Goal: Task Accomplishment & Management: Complete application form

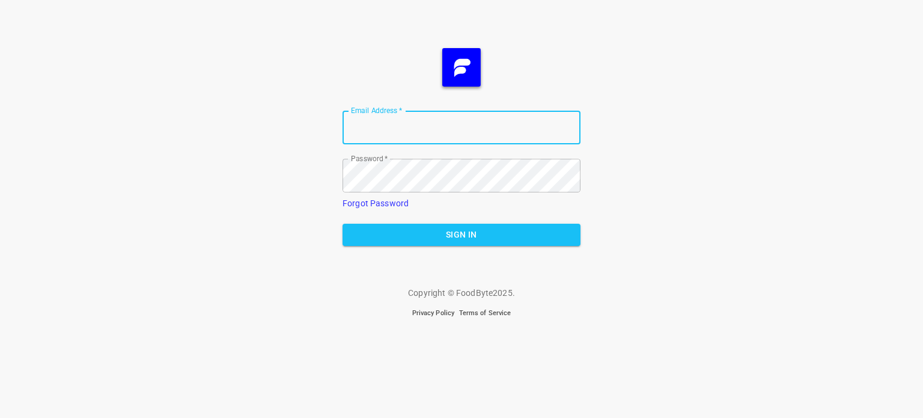
type input "[EMAIL_ADDRESS][DOMAIN_NAME]"
click at [460, 233] on span "Sign In" at bounding box center [461, 234] width 219 height 15
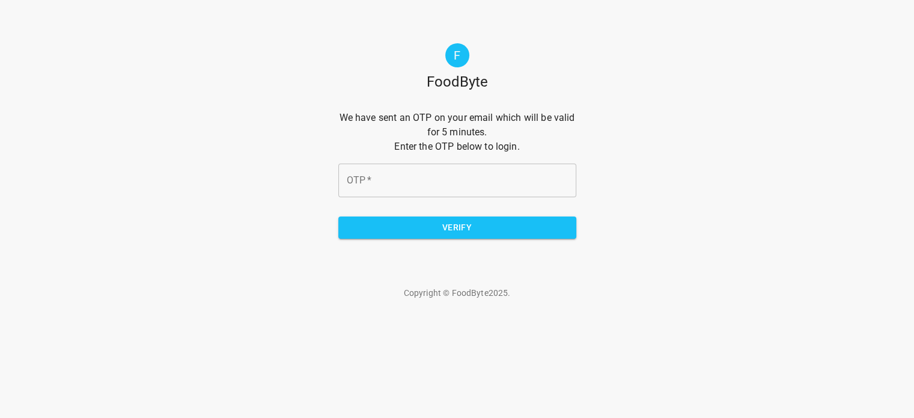
click at [385, 175] on input "OTP   *" at bounding box center [457, 181] width 238 height 34
type input "9e2acc"
click at [421, 233] on span "Verify" at bounding box center [457, 227] width 219 height 15
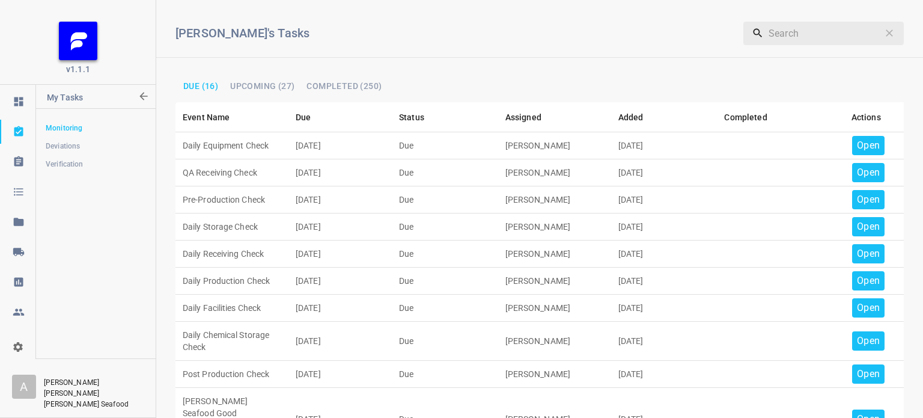
click at [853, 136] on div "Open" at bounding box center [869, 145] width 32 height 19
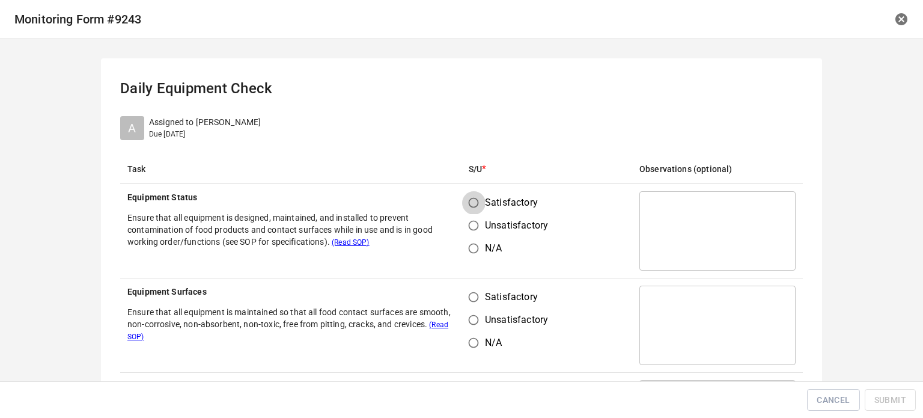
click at [469, 197] on input "Satisfactory" at bounding box center [473, 202] width 23 height 23
radio input "true"
click at [464, 295] on input "Satisfactory" at bounding box center [473, 297] width 23 height 23
radio input "true"
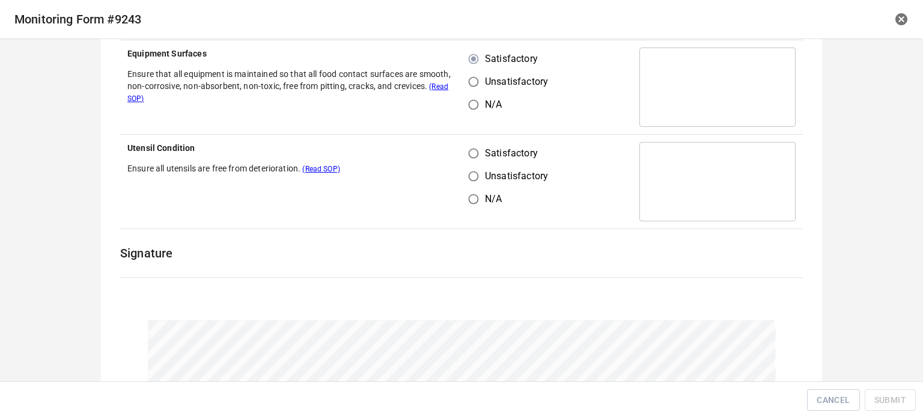
scroll to position [240, 0]
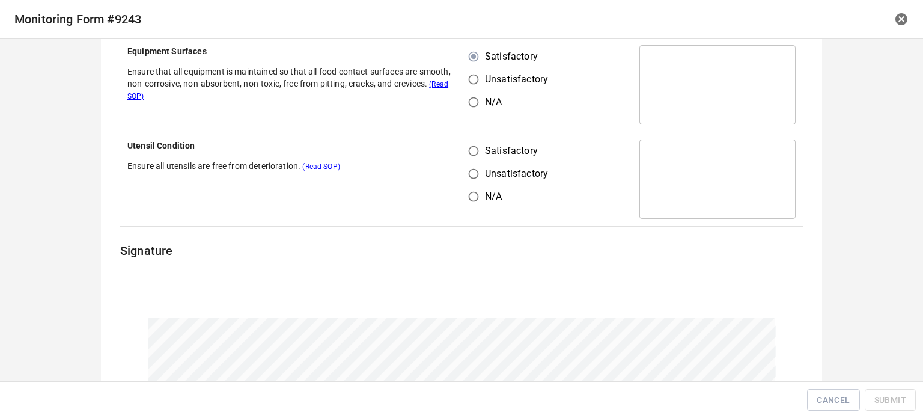
drag, startPoint x: 455, startPoint y: 144, endPoint x: 481, endPoint y: 149, distance: 26.9
click at [456, 144] on th "Utensil Condition Ensure all utensils are free from deterioration. (Read SOP)" at bounding box center [290, 179] width 341 height 94
click at [476, 150] on input "Satisfactory" at bounding box center [473, 150] width 23 height 23
radio input "true"
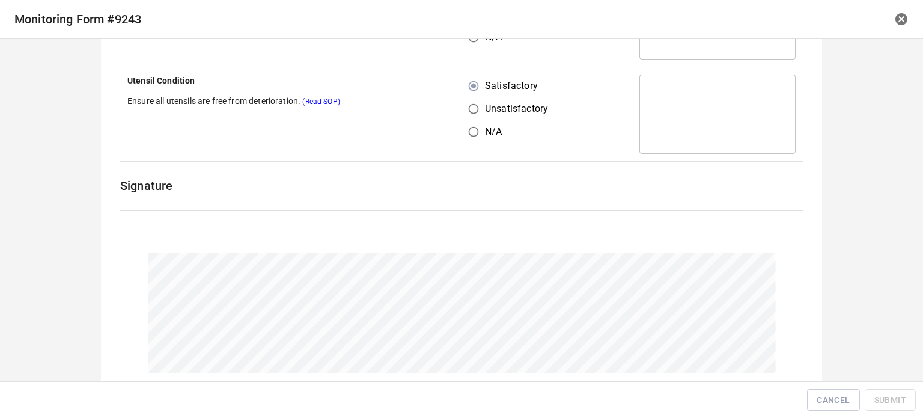
scroll to position [372, 0]
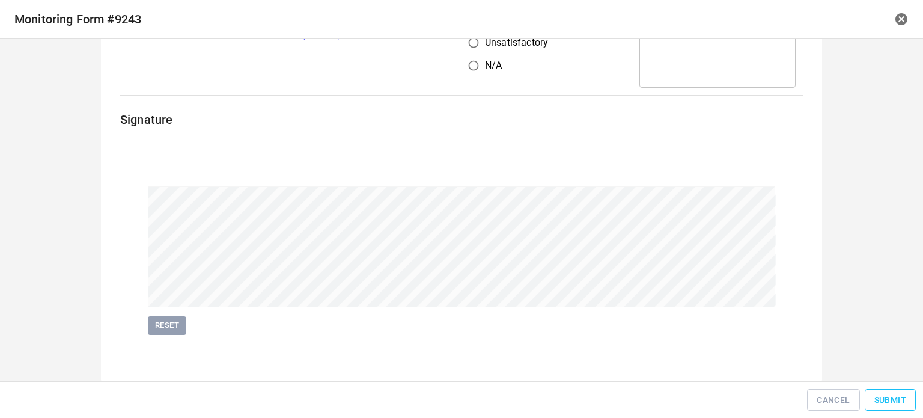
click at [884, 403] on span "Submit" at bounding box center [891, 400] width 32 height 15
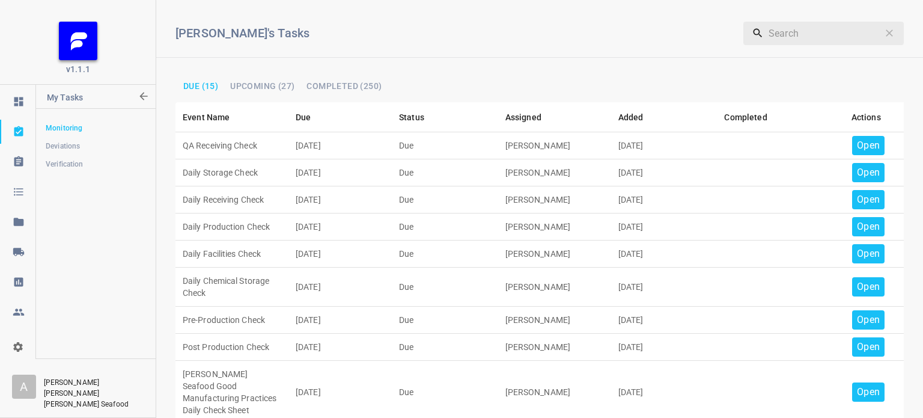
click at [865, 141] on p "Open" at bounding box center [868, 145] width 23 height 14
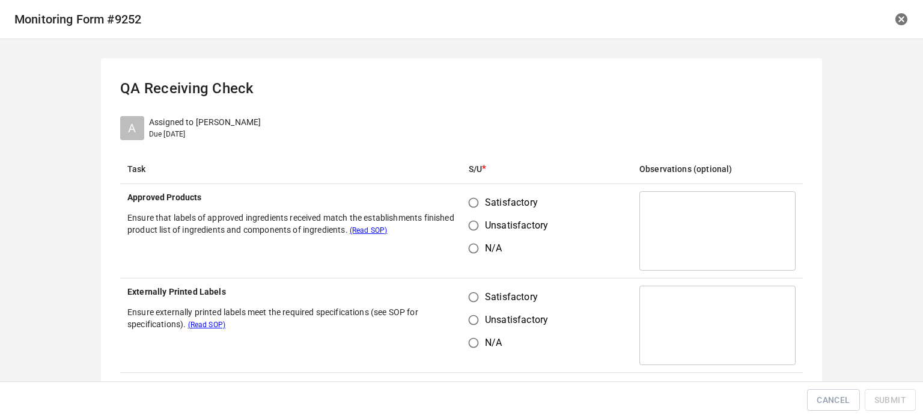
click at [462, 203] on input "Satisfactory" at bounding box center [473, 202] width 23 height 23
radio input "true"
drag, startPoint x: 471, startPoint y: 284, endPoint x: 474, endPoint y: 293, distance: 9.9
click at [471, 290] on td "Satisfactory Unsatisfactory N/A" at bounding box center [547, 325] width 171 height 94
click at [478, 301] on input "Satisfactory" at bounding box center [473, 297] width 23 height 23
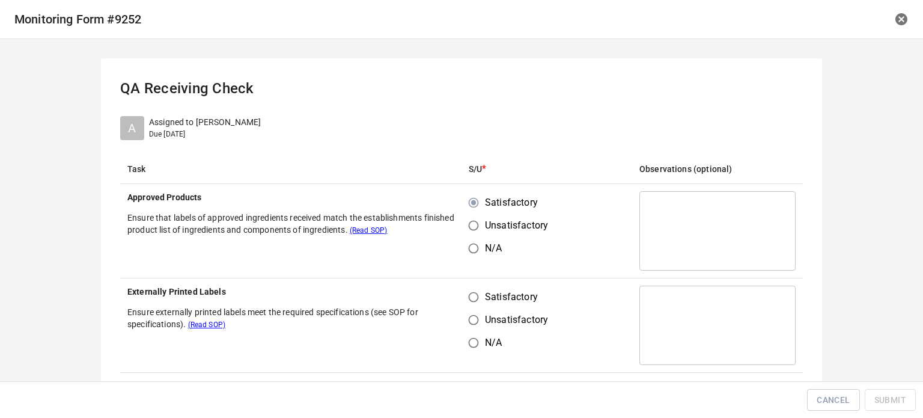
radio input "true"
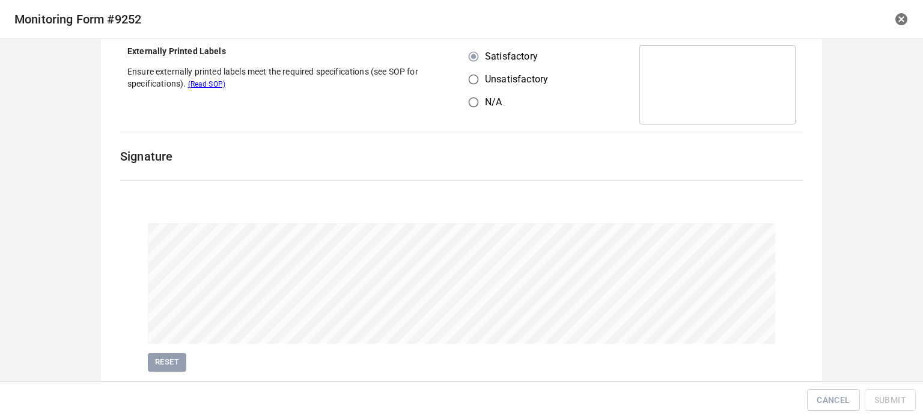
scroll to position [277, 0]
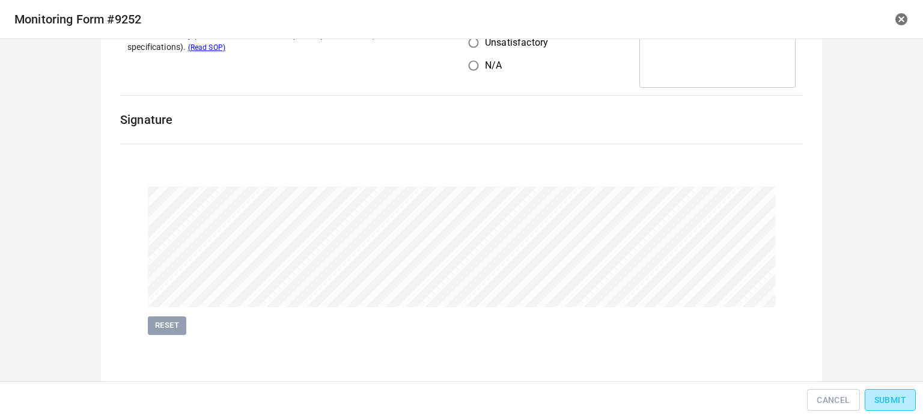
click at [892, 404] on span "Submit" at bounding box center [891, 400] width 32 height 15
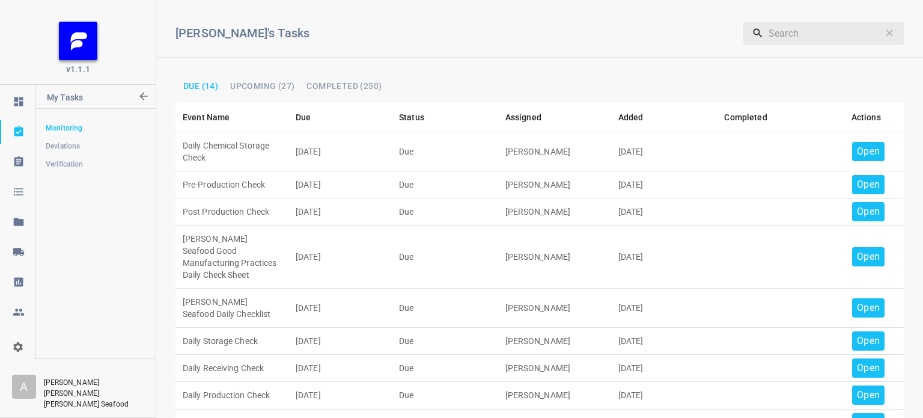
click at [860, 141] on td "Open" at bounding box center [866, 151] width 76 height 39
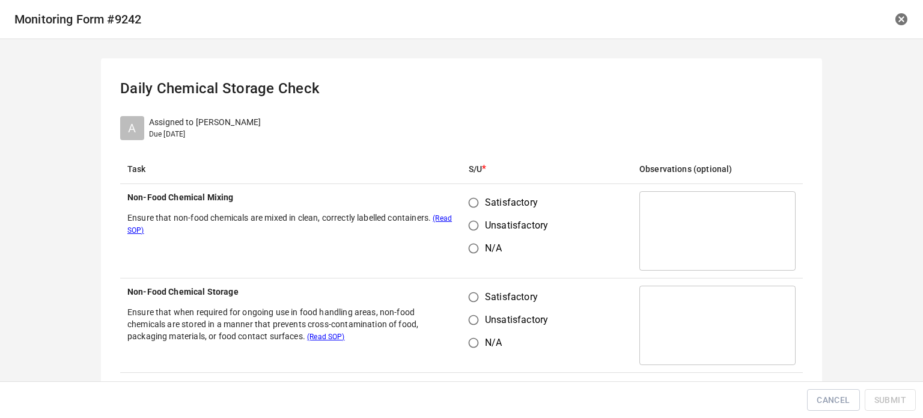
click at [474, 197] on input "Satisfactory" at bounding box center [473, 202] width 23 height 23
radio input "true"
click at [467, 304] on input "Satisfactory" at bounding box center [473, 297] width 23 height 23
radio input "true"
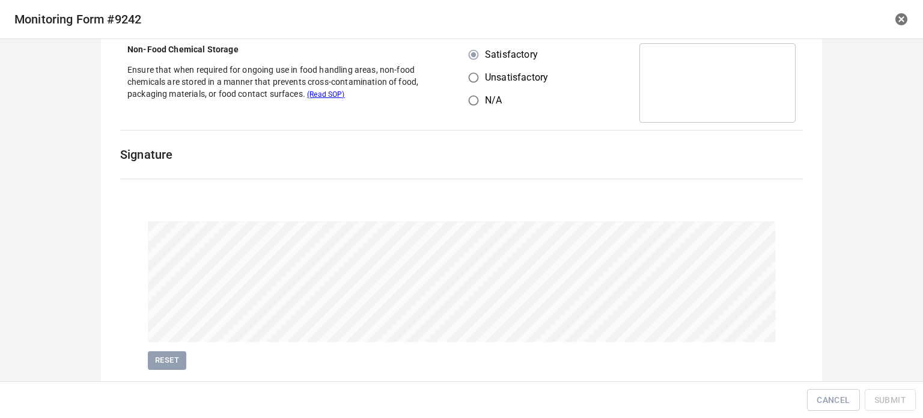
scroll to position [277, 0]
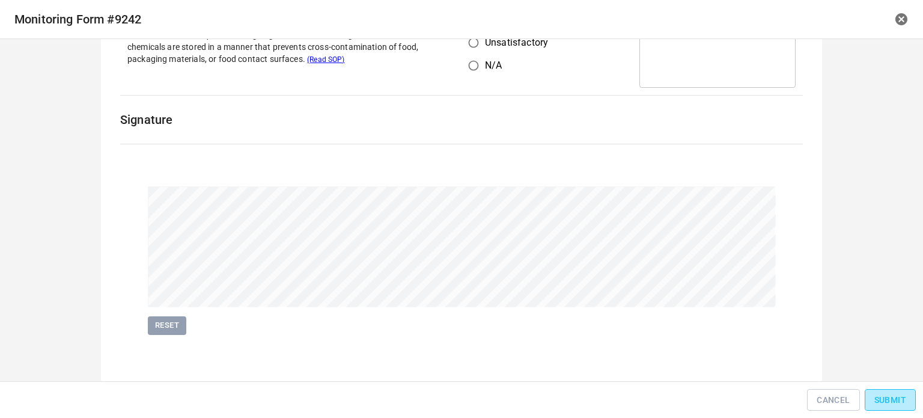
click at [904, 397] on span "Submit" at bounding box center [891, 400] width 32 height 15
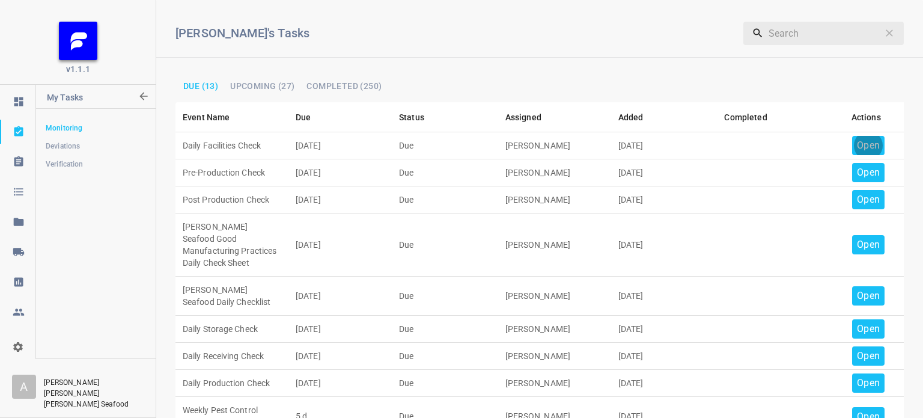
click at [857, 144] on p "Open" at bounding box center [868, 145] width 23 height 14
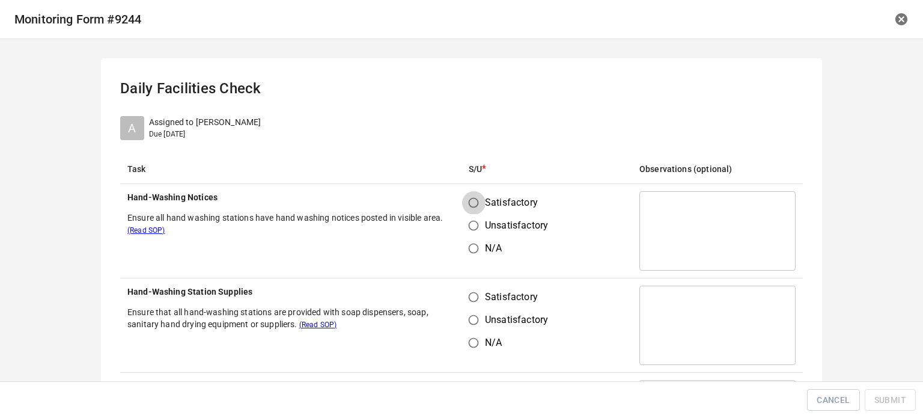
click at [480, 194] on input "Satisfactory" at bounding box center [473, 202] width 23 height 23
radio input "true"
drag, startPoint x: 463, startPoint y: 288, endPoint x: 467, endPoint y: 298, distance: 10.5
click at [467, 296] on input "Satisfactory" at bounding box center [473, 297] width 23 height 23
radio input "true"
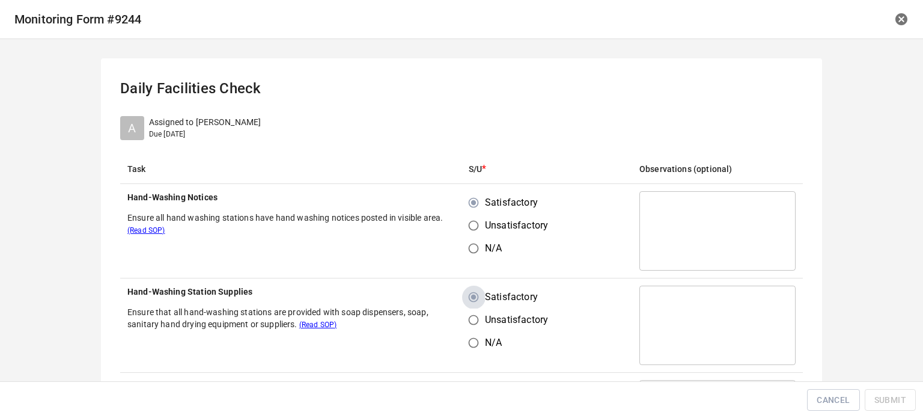
drag, startPoint x: 467, startPoint y: 298, endPoint x: 483, endPoint y: 294, distance: 16.6
click at [469, 298] on input "Satisfactory" at bounding box center [473, 297] width 23 height 23
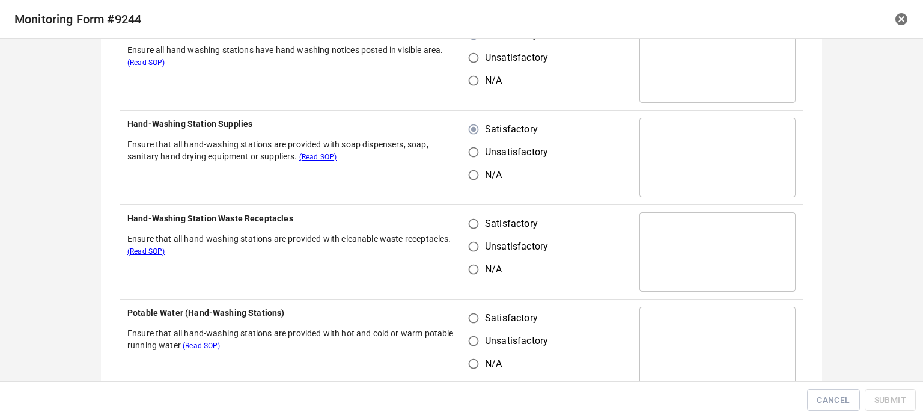
scroll to position [180, 0]
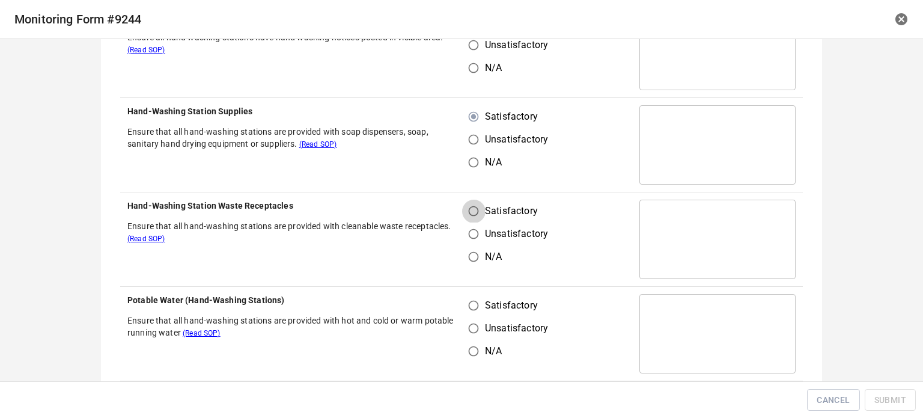
click at [462, 216] on input "Satisfactory" at bounding box center [473, 211] width 23 height 23
radio input "true"
drag, startPoint x: 475, startPoint y: 289, endPoint x: 469, endPoint y: 330, distance: 41.9
click at [474, 292] on td "Satisfactory Unsatisfactory N/A" at bounding box center [547, 334] width 171 height 94
drag, startPoint x: 471, startPoint y: 308, endPoint x: 476, endPoint y: 316, distance: 8.7
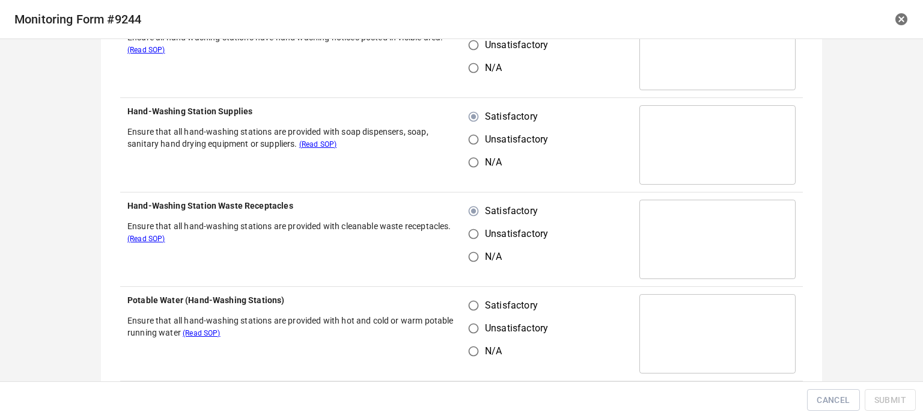
click at [473, 312] on input "Satisfactory" at bounding box center [473, 305] width 23 height 23
radio input "true"
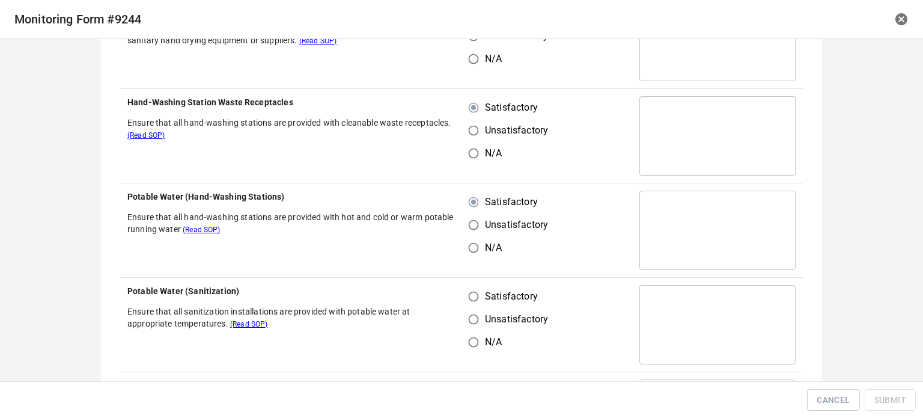
scroll to position [361, 0]
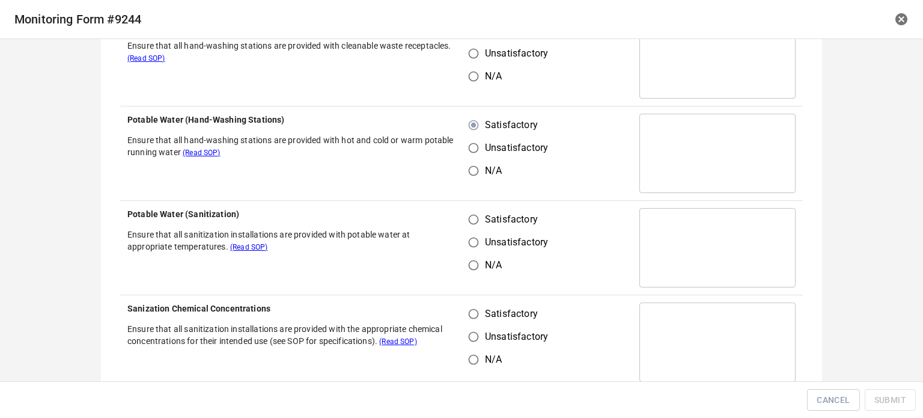
click at [470, 215] on input "Satisfactory" at bounding box center [473, 219] width 23 height 23
radio input "true"
drag, startPoint x: 472, startPoint y: 308, endPoint x: 501, endPoint y: 305, distance: 29.6
click at [473, 310] on input "Satisfactory" at bounding box center [473, 313] width 23 height 23
radio input "true"
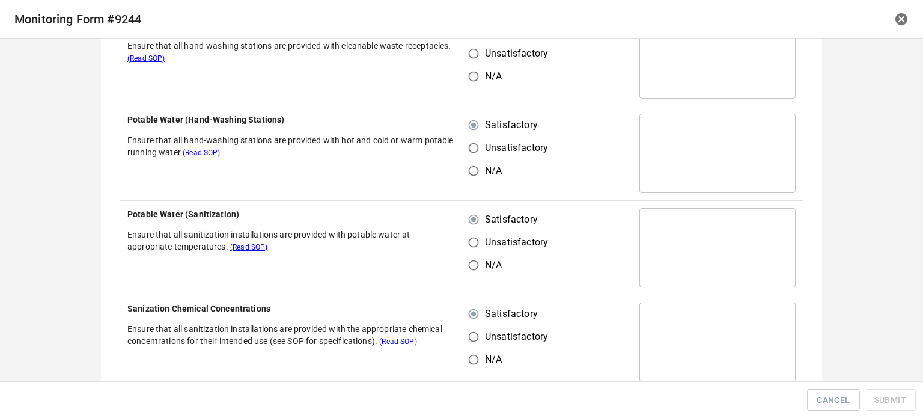
scroll to position [541, 0]
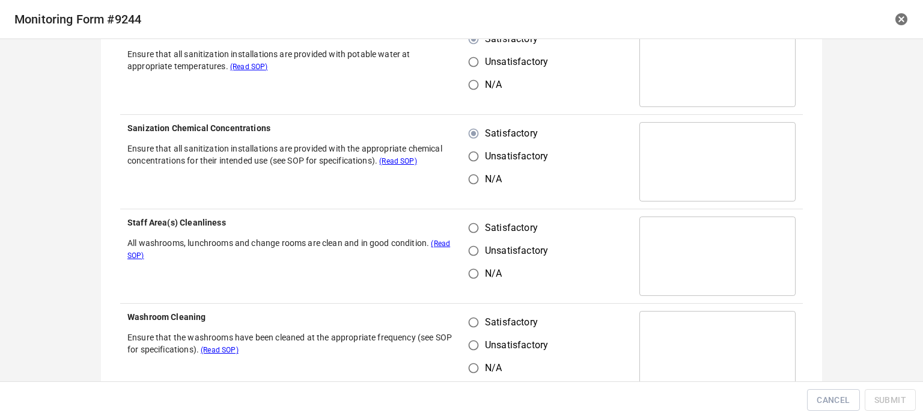
click at [471, 231] on input "Satisfactory" at bounding box center [473, 227] width 23 height 23
radio input "true"
click at [477, 326] on input "Satisfactory" at bounding box center [473, 322] width 23 height 23
radio input "true"
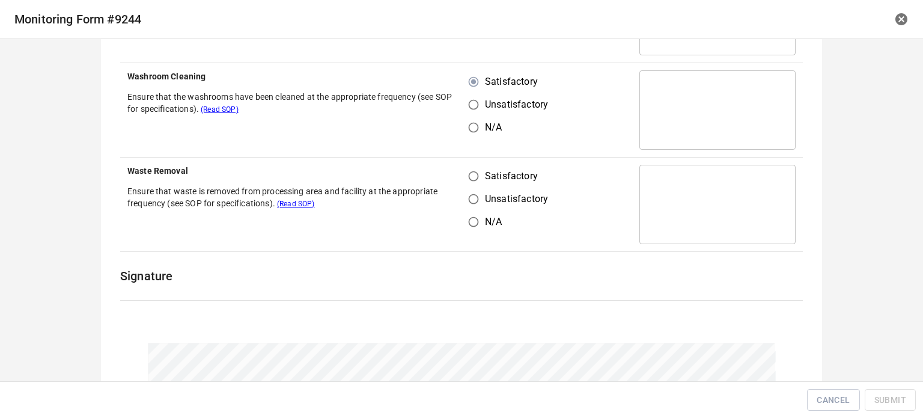
click at [475, 178] on input "Satisfactory" at bounding box center [473, 176] width 23 height 23
radio input "true"
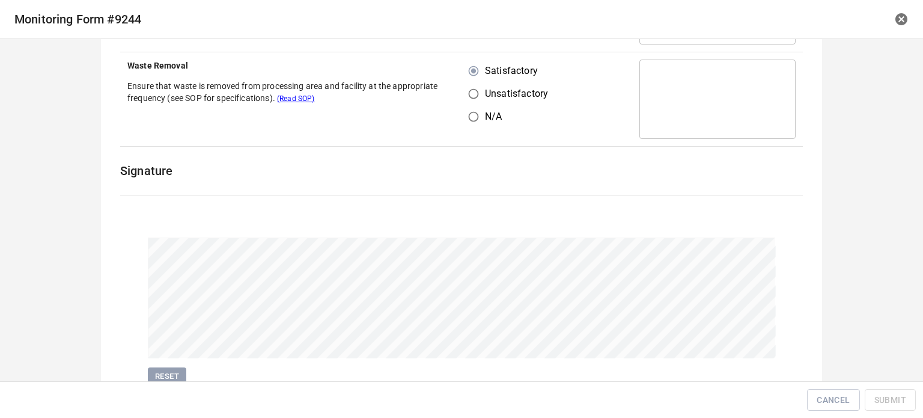
scroll to position [937, 0]
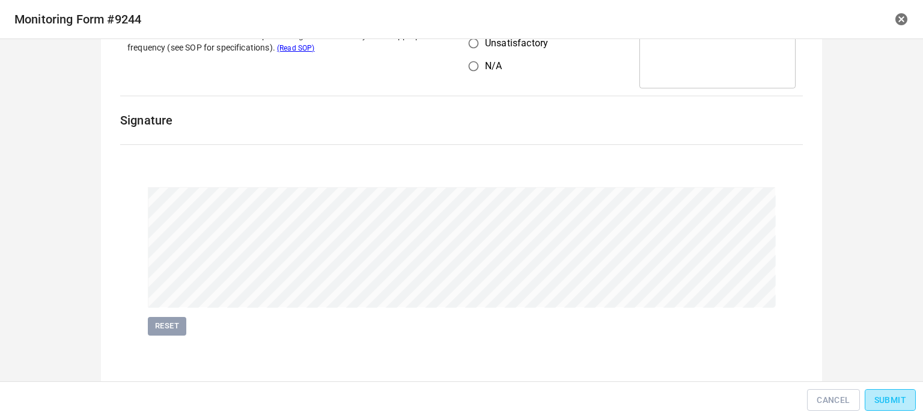
click at [890, 399] on span "Submit" at bounding box center [891, 400] width 32 height 15
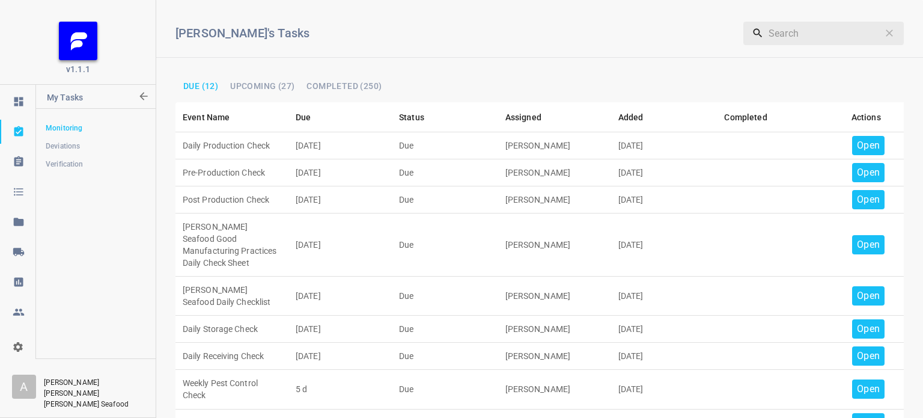
click at [860, 141] on p "Open" at bounding box center [868, 145] width 23 height 14
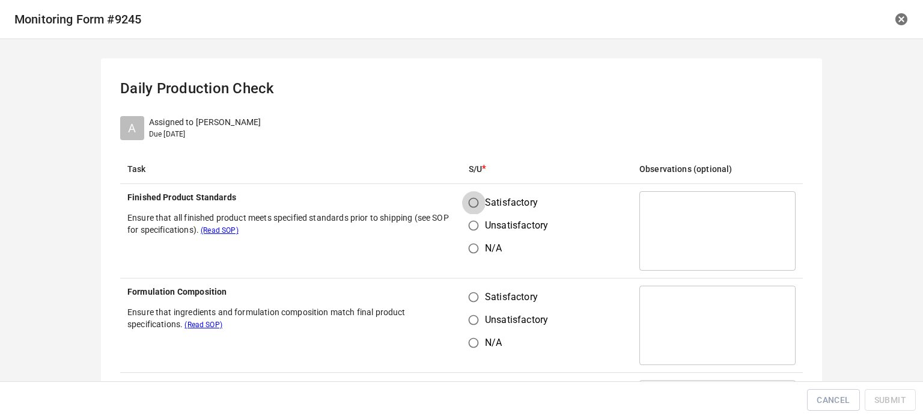
click at [473, 204] on input "Satisfactory" at bounding box center [473, 202] width 23 height 23
radio input "true"
click at [479, 295] on input "Satisfactory" at bounding box center [473, 297] width 23 height 23
radio input "true"
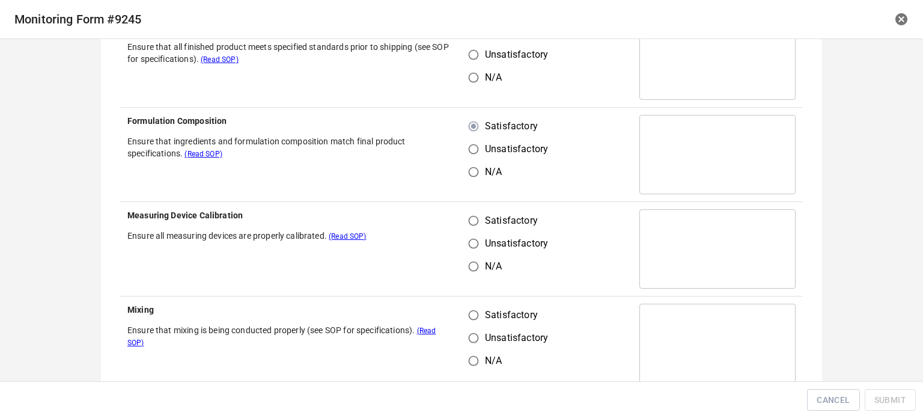
scroll to position [180, 0]
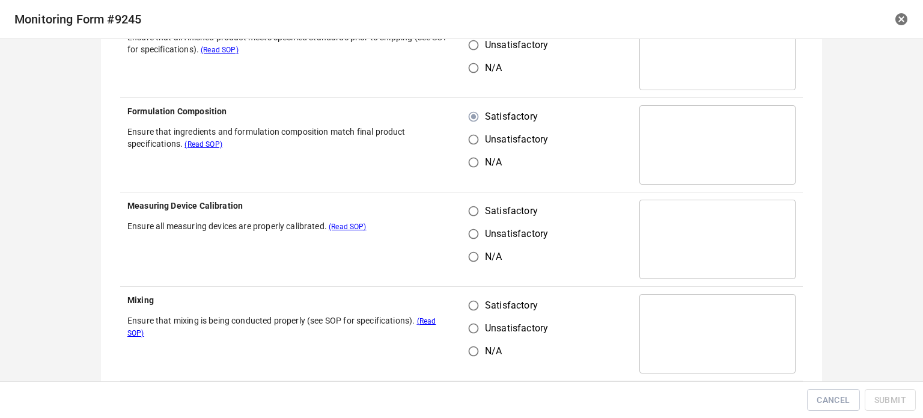
click at [471, 208] on input "Satisfactory" at bounding box center [473, 211] width 23 height 23
radio input "true"
drag, startPoint x: 476, startPoint y: 322, endPoint x: 474, endPoint y: 316, distance: 6.3
click at [475, 320] on input "Unsatisfactory" at bounding box center [473, 328] width 23 height 23
radio input "true"
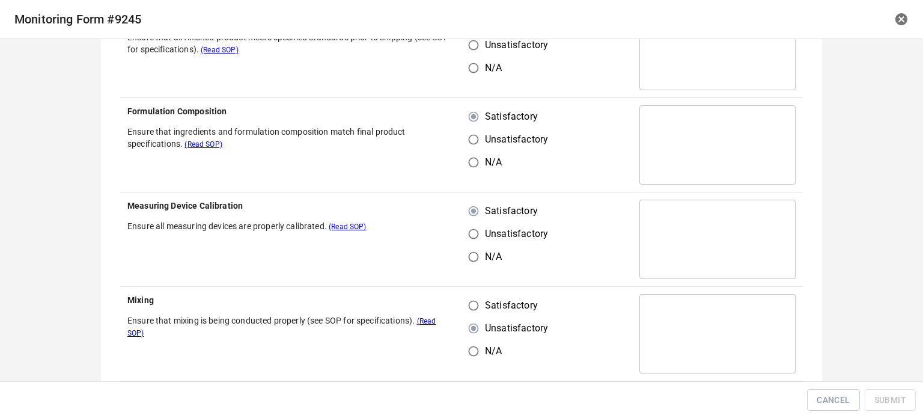
drag, startPoint x: 473, startPoint y: 314, endPoint x: 484, endPoint y: 281, distance: 35.0
click at [473, 314] on input "Satisfactory" at bounding box center [473, 305] width 23 height 23
radio input "true"
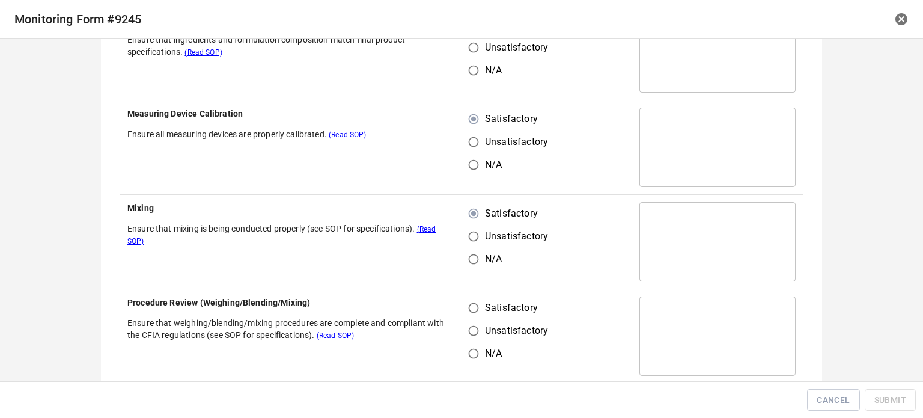
scroll to position [361, 0]
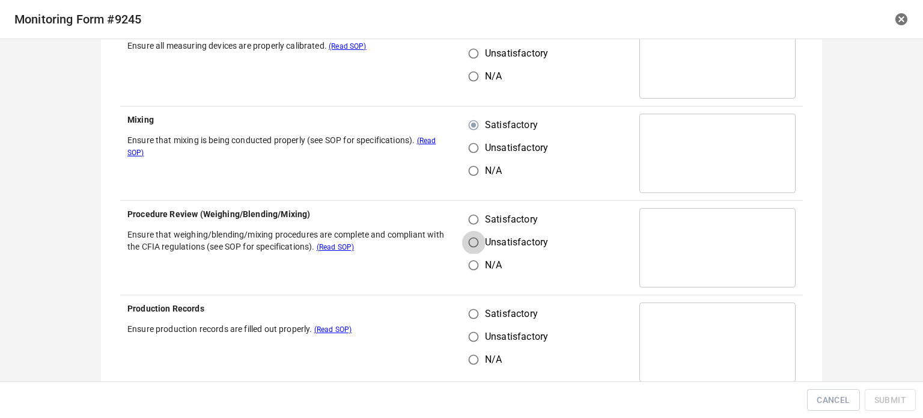
drag, startPoint x: 471, startPoint y: 234, endPoint x: 473, endPoint y: 224, distance: 10.3
click at [471, 231] on input "Unsatisfactory" at bounding box center [473, 242] width 23 height 23
radio input "true"
click at [476, 235] on div "Satisfactory Unsatisfactory N/A" at bounding box center [513, 242] width 89 height 69
drag, startPoint x: 471, startPoint y: 299, endPoint x: 477, endPoint y: 309, distance: 11.3
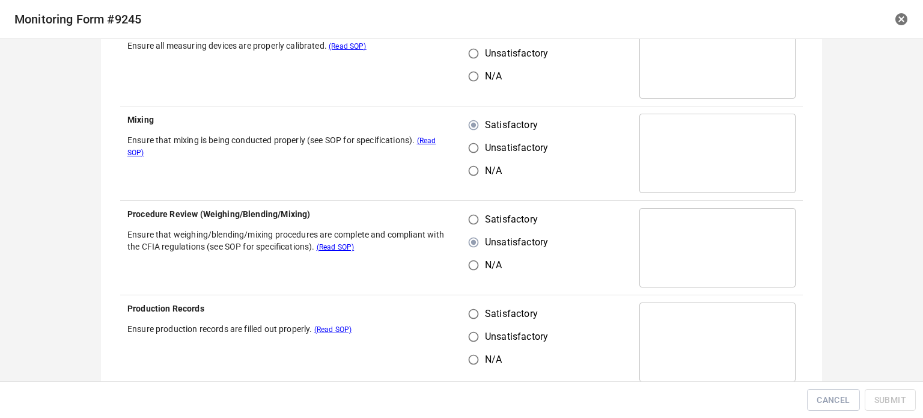
click at [471, 300] on td "Satisfactory Unsatisfactory N/A" at bounding box center [547, 342] width 171 height 94
click at [468, 310] on input "Satisfactory" at bounding box center [473, 313] width 23 height 23
radio input "true"
click at [470, 218] on input "Satisfactory" at bounding box center [473, 219] width 23 height 23
radio input "true"
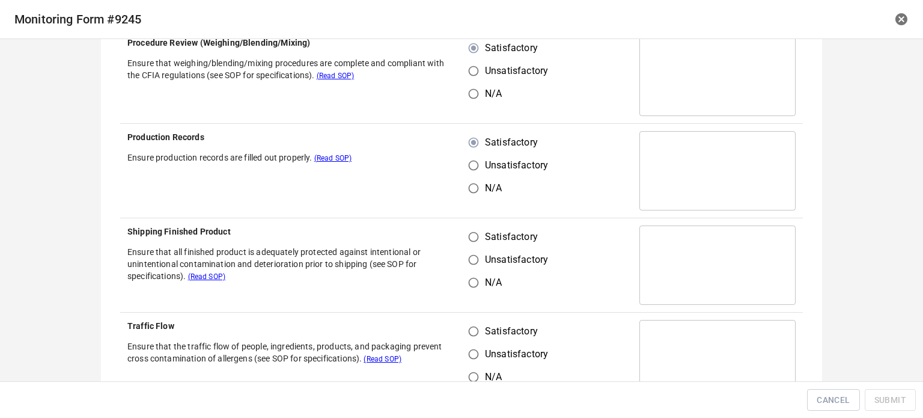
scroll to position [541, 0]
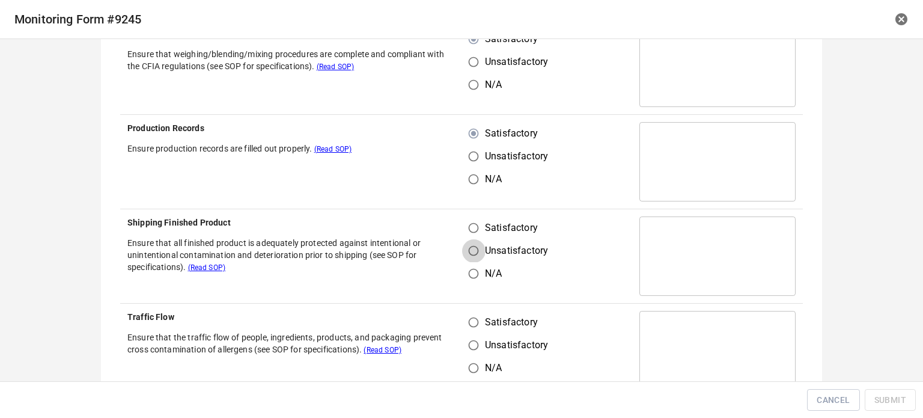
click at [464, 239] on input "Unsatisfactory" at bounding box center [473, 250] width 23 height 23
radio input "true"
click at [467, 235] on input "Satisfactory" at bounding box center [473, 227] width 23 height 23
radio input "true"
click at [467, 334] on input "Unsatisfactory" at bounding box center [473, 345] width 23 height 23
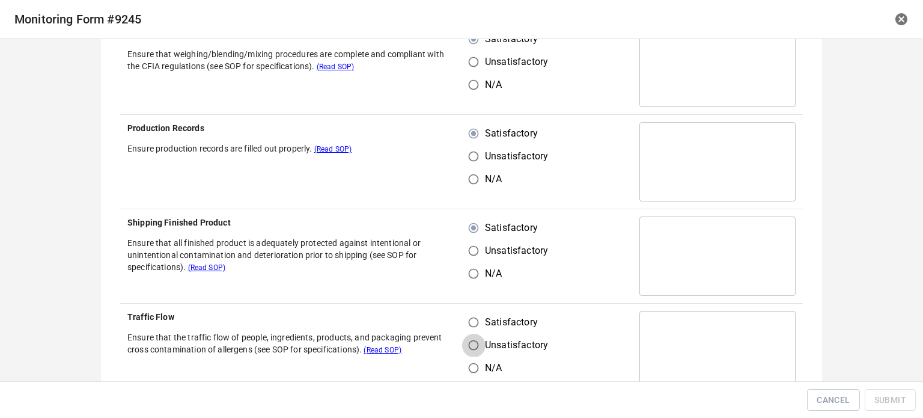
radio input "true"
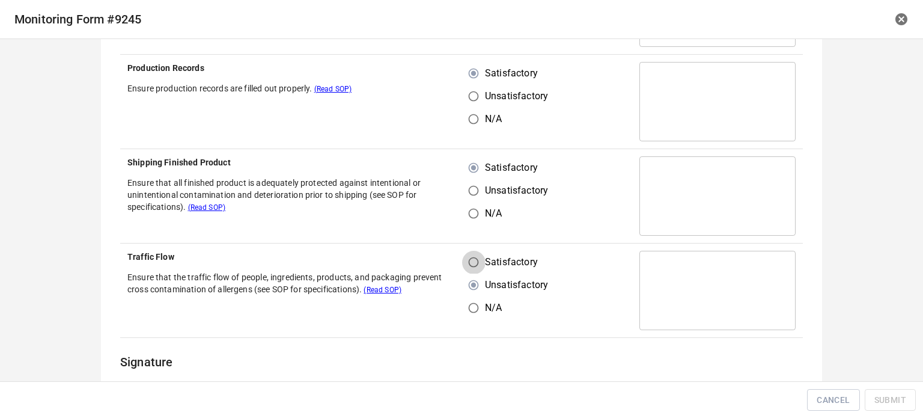
click at [472, 256] on input "Satisfactory" at bounding box center [473, 262] width 23 height 23
radio input "true"
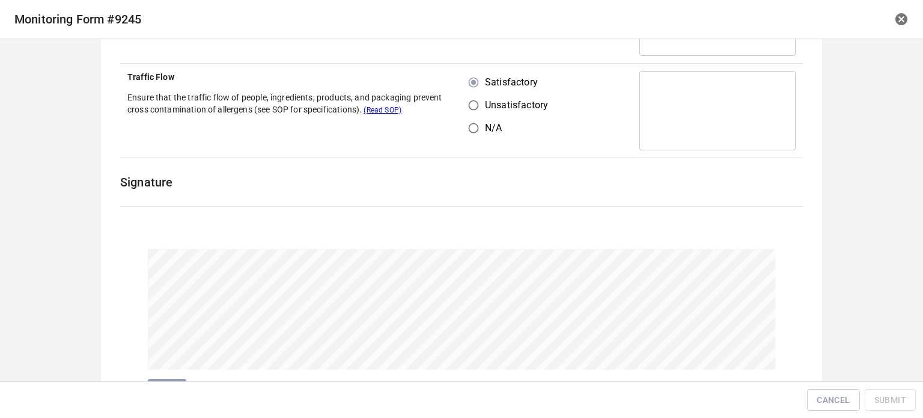
scroll to position [782, 0]
click at [884, 394] on span "Submit" at bounding box center [891, 400] width 32 height 15
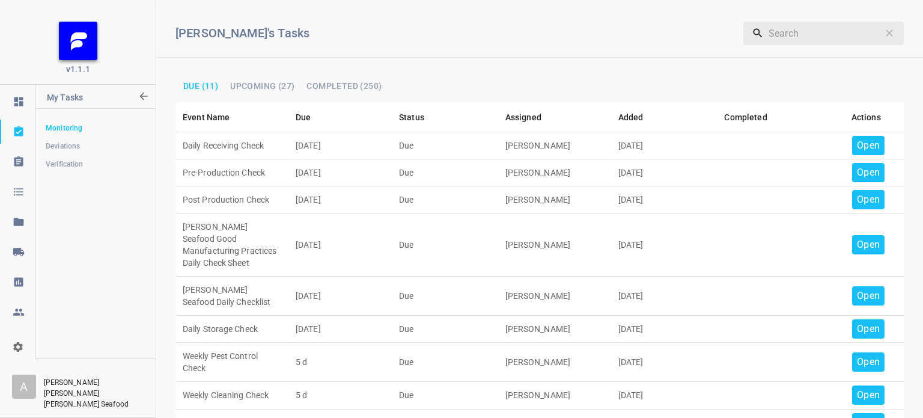
click at [857, 147] on p "Open" at bounding box center [868, 145] width 23 height 14
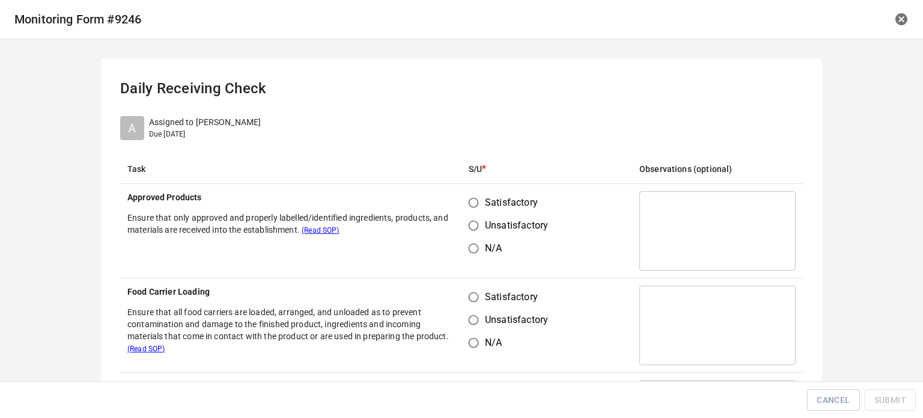
click at [470, 209] on input "Satisfactory" at bounding box center [473, 202] width 23 height 23
radio input "true"
click at [470, 286] on input "Satisfactory" at bounding box center [473, 297] width 23 height 23
radio input "true"
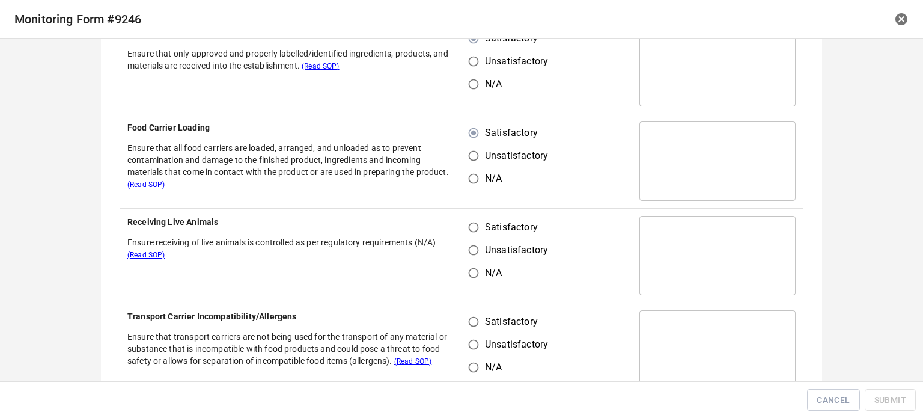
scroll to position [180, 0]
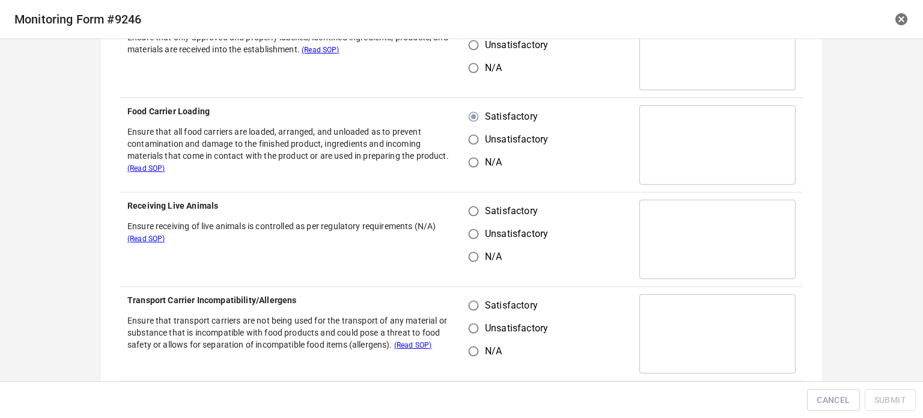
drag, startPoint x: 472, startPoint y: 228, endPoint x: 467, endPoint y: 212, distance: 17.1
click at [471, 225] on input "Unsatisfactory" at bounding box center [473, 233] width 23 height 23
radio input "true"
drag, startPoint x: 467, startPoint y: 212, endPoint x: 468, endPoint y: 281, distance: 69.2
click at [467, 218] on input "Satisfactory" at bounding box center [473, 211] width 23 height 23
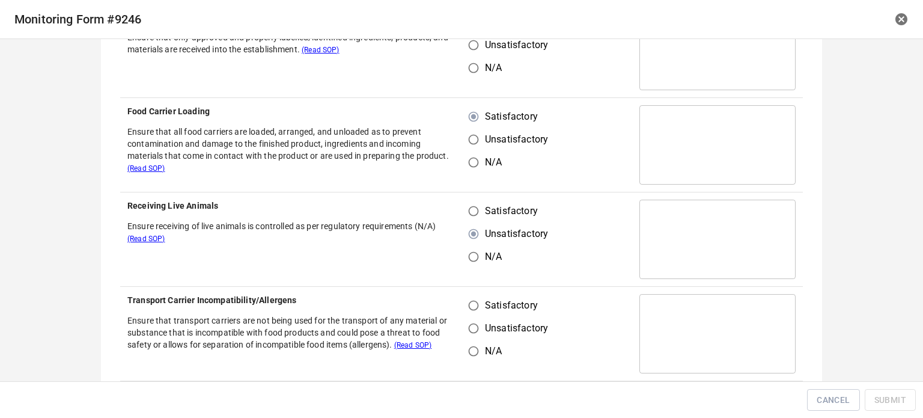
radio input "true"
click at [465, 297] on input "Satisfactory" at bounding box center [473, 305] width 23 height 23
radio input "true"
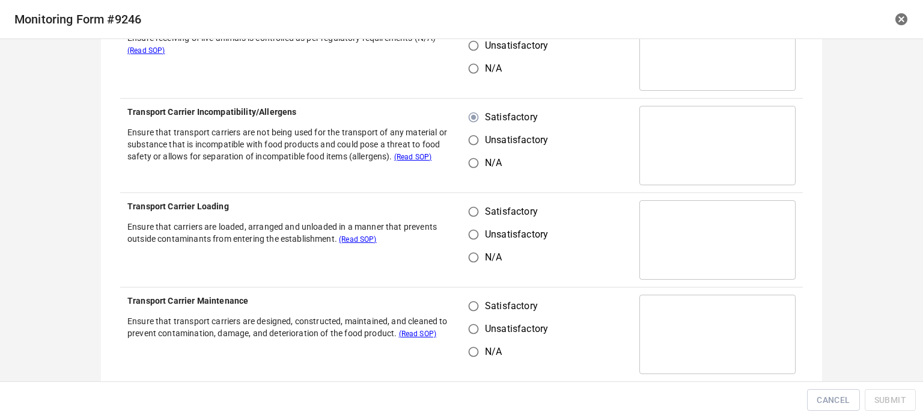
scroll to position [421, 0]
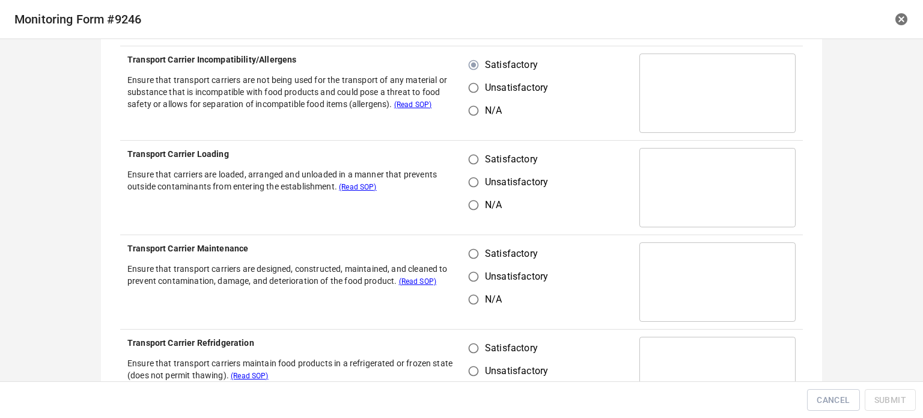
click at [464, 165] on input "Satisfactory" at bounding box center [473, 159] width 23 height 23
radio input "true"
click at [455, 274] on th "Transport Carrier Maintenance Ensure that transport carriers are designed, cons…" at bounding box center [290, 282] width 341 height 94
click at [466, 250] on input "Satisfactory" at bounding box center [473, 253] width 23 height 23
radio input "true"
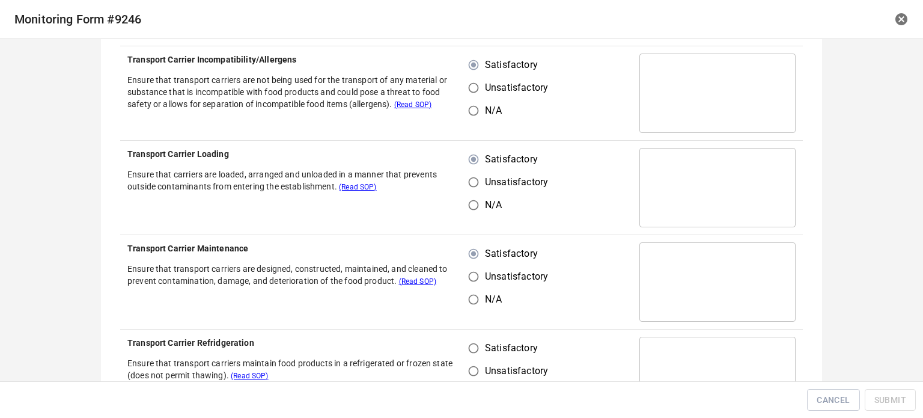
click at [474, 345] on input "Satisfactory" at bounding box center [473, 348] width 23 height 23
radio input "true"
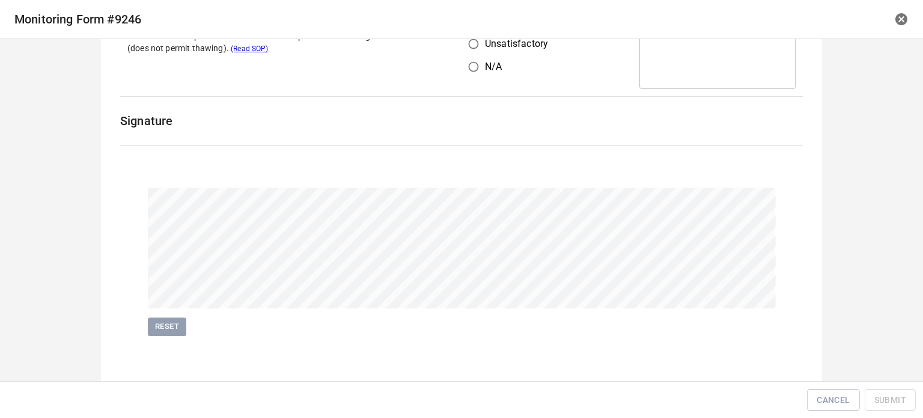
scroll to position [749, 0]
click at [898, 400] on span "Submit" at bounding box center [891, 400] width 32 height 15
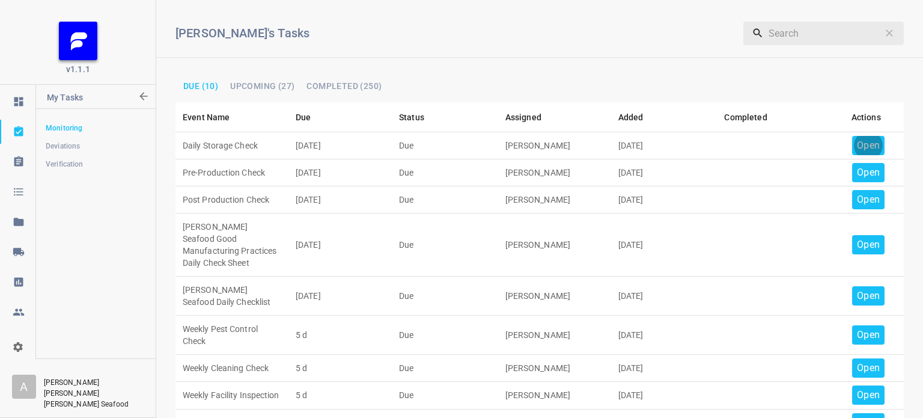
click at [859, 141] on p "Open" at bounding box center [868, 145] width 23 height 14
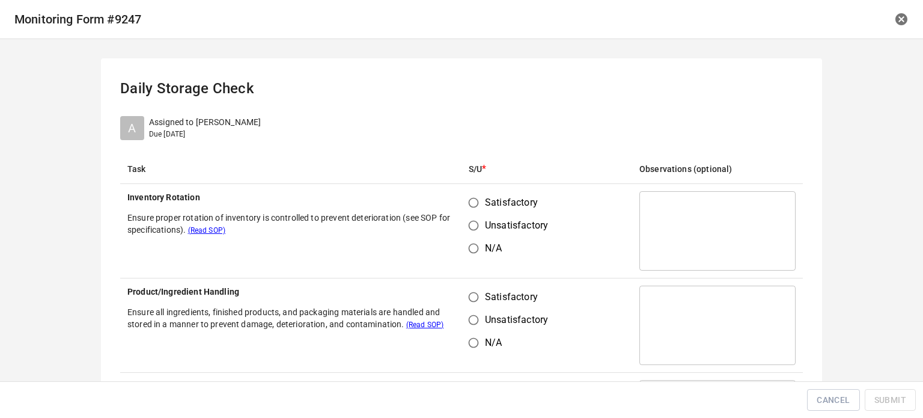
click at [467, 201] on input "Satisfactory" at bounding box center [473, 202] width 23 height 23
radio input "true"
click at [468, 305] on input "Satisfactory" at bounding box center [473, 297] width 23 height 23
radio input "true"
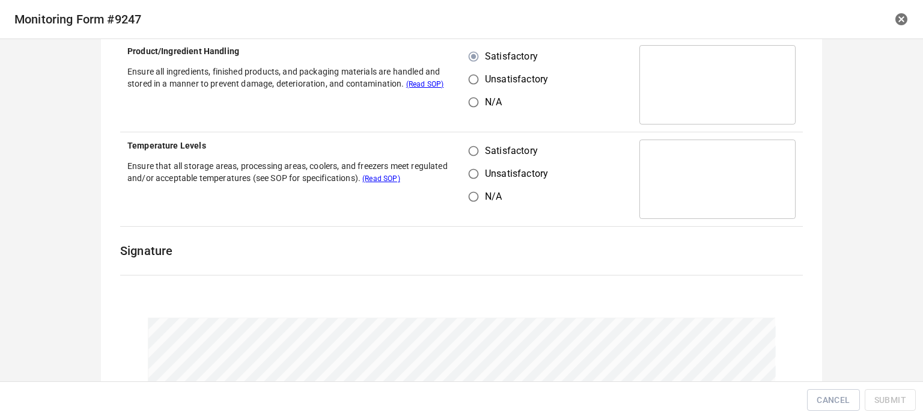
click at [474, 139] on input "Satisfactory" at bounding box center [473, 150] width 23 height 23
radio input "true"
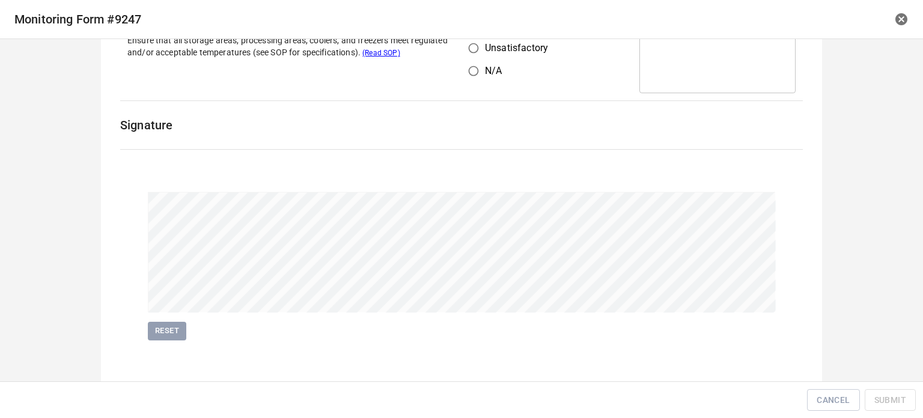
scroll to position [372, 0]
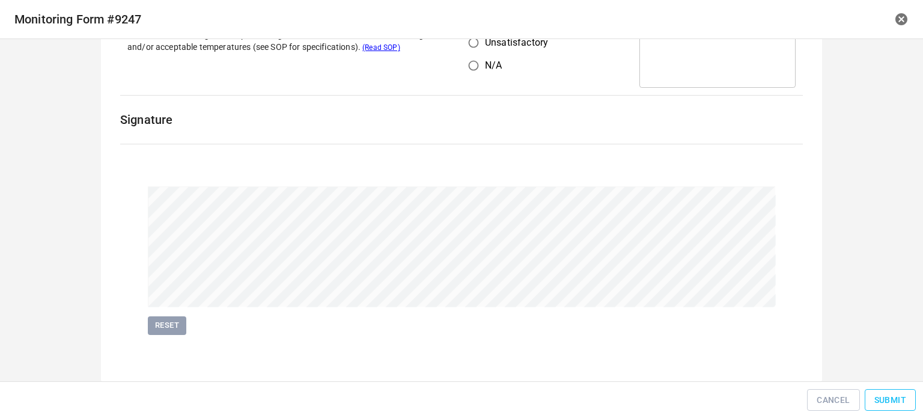
click at [894, 399] on span "Submit" at bounding box center [891, 400] width 32 height 15
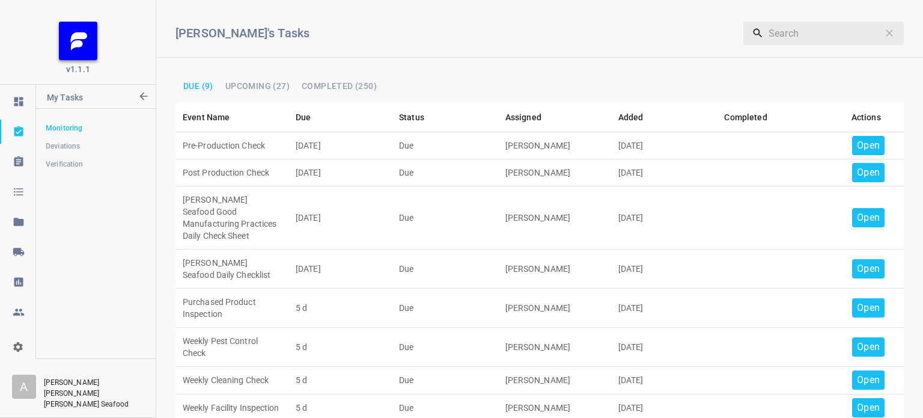
click at [853, 141] on div "Open" at bounding box center [869, 145] width 32 height 19
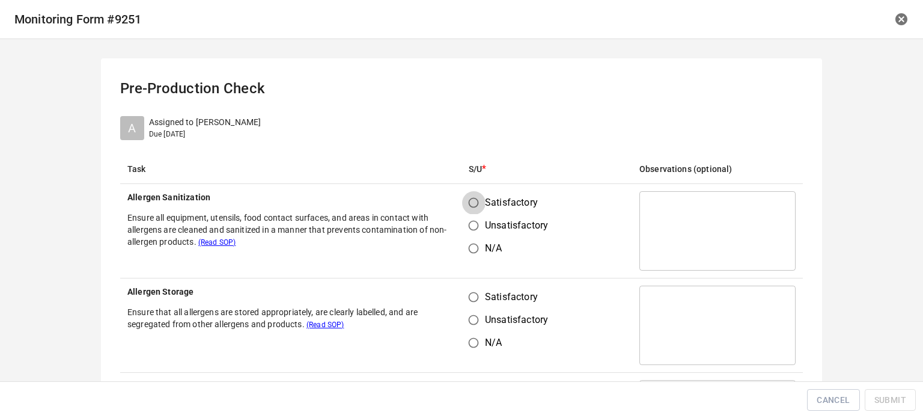
click at [474, 201] on input "Satisfactory" at bounding box center [473, 202] width 23 height 23
radio input "true"
click at [471, 311] on input "Unsatisfactory" at bounding box center [473, 319] width 23 height 23
radio input "true"
drag, startPoint x: 467, startPoint y: 288, endPoint x: 475, endPoint y: 299, distance: 14.2
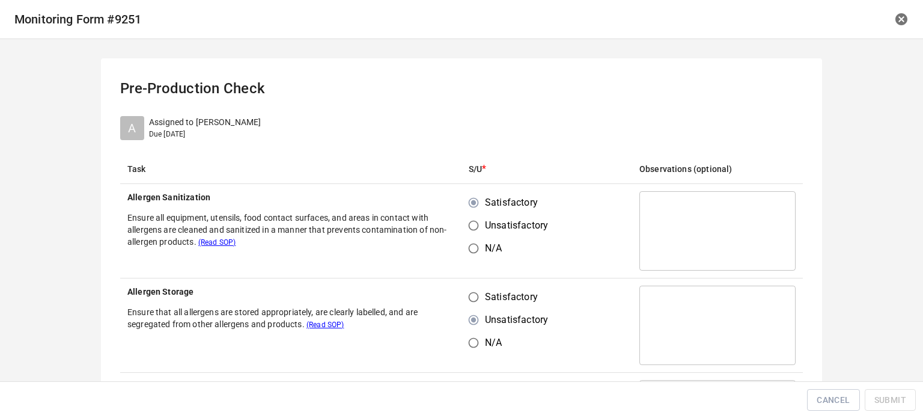
click at [473, 298] on input "Satisfactory" at bounding box center [473, 297] width 23 height 23
radio input "true"
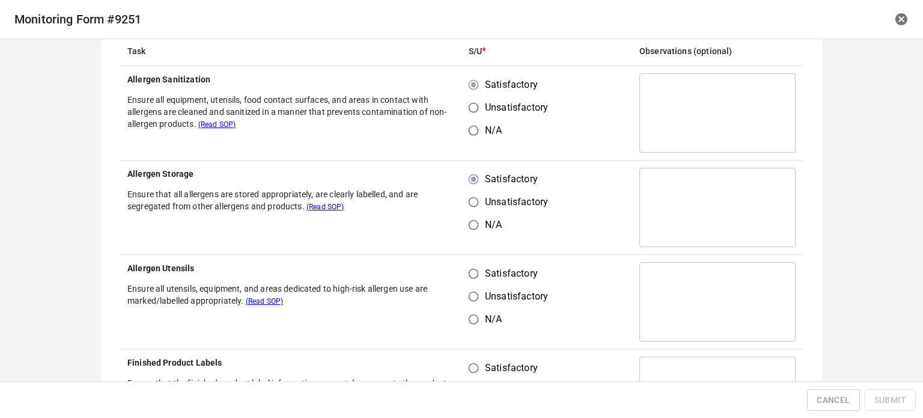
scroll to position [120, 0]
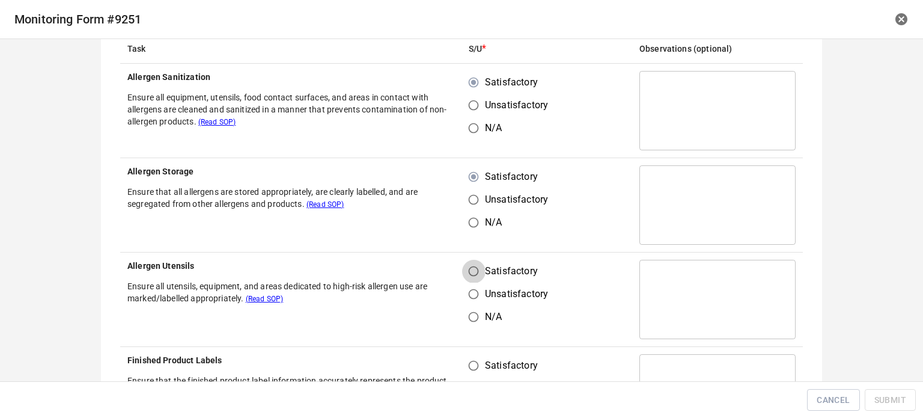
click at [471, 281] on input "Satisfactory" at bounding box center [473, 271] width 23 height 23
radio input "true"
drag, startPoint x: 464, startPoint y: 355, endPoint x: 512, endPoint y: 292, distance: 80.2
click at [476, 357] on input "Satisfactory" at bounding box center [473, 365] width 23 height 23
radio input "true"
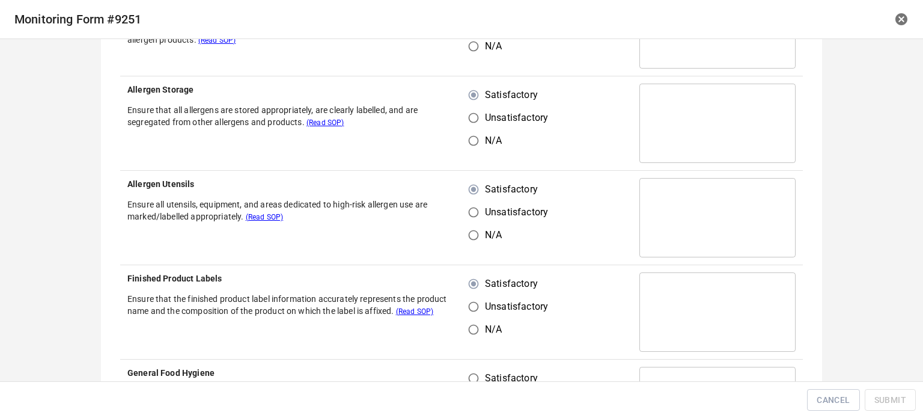
scroll to position [301, 0]
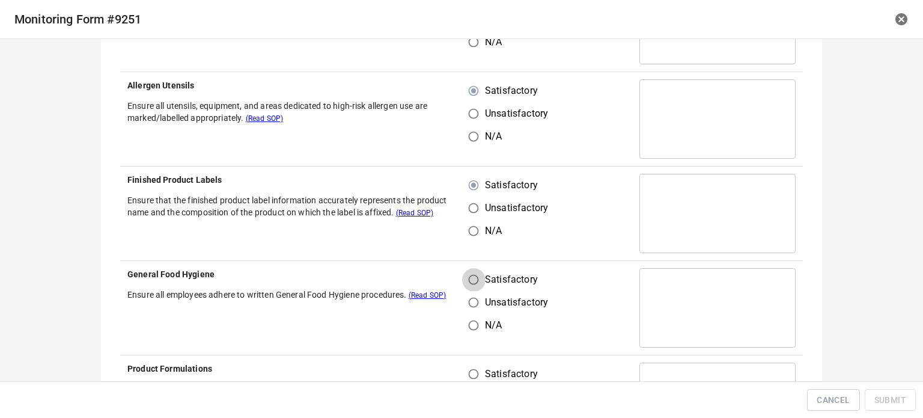
click at [469, 279] on input "Satisfactory" at bounding box center [473, 279] width 23 height 23
radio input "true"
drag, startPoint x: 476, startPoint y: 372, endPoint x: 496, endPoint y: 359, distance: 24.3
click at [479, 375] on input "Satisfactory" at bounding box center [473, 374] width 23 height 23
radio input "true"
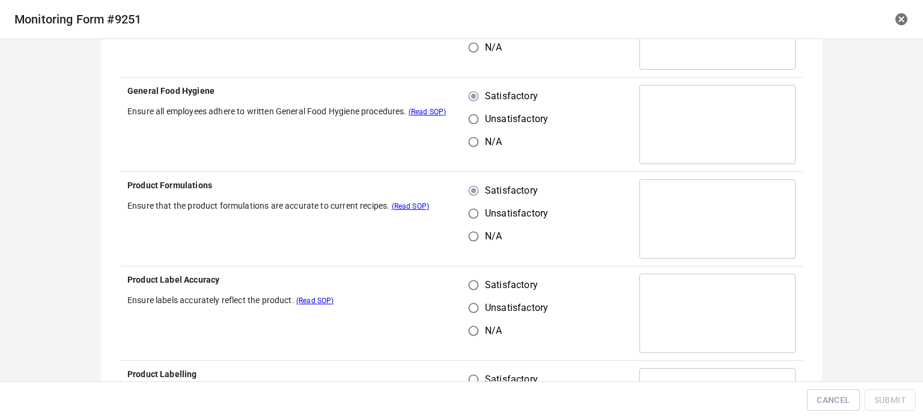
scroll to position [541, 0]
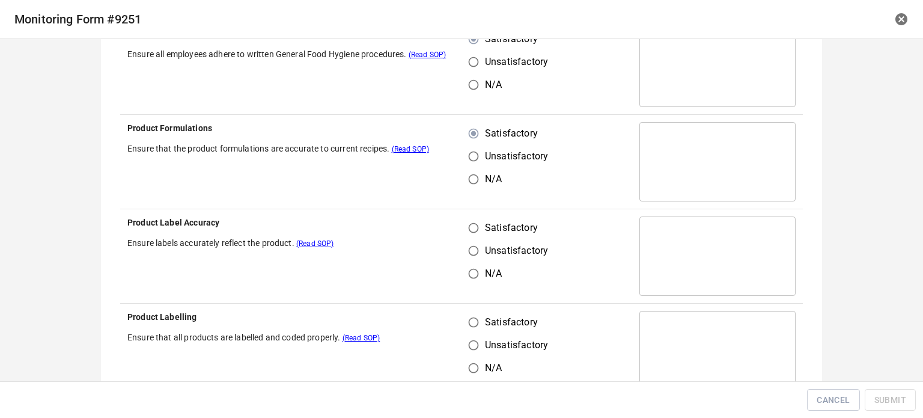
click at [471, 222] on input "Satisfactory" at bounding box center [473, 227] width 23 height 23
radio input "true"
click at [475, 331] on input "Satisfactory" at bounding box center [473, 322] width 23 height 23
radio input "true"
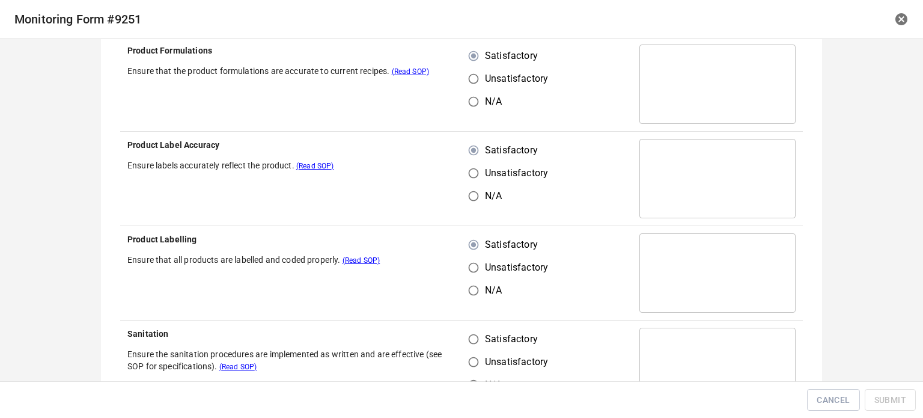
scroll to position [721, 0]
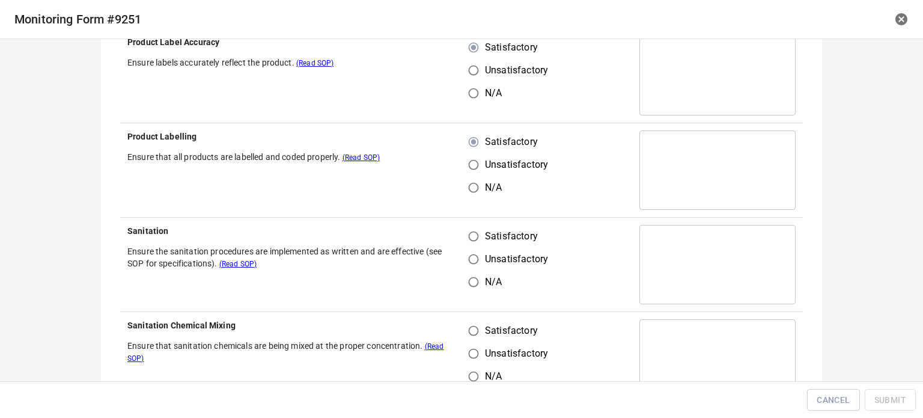
click at [475, 230] on input "Satisfactory" at bounding box center [473, 236] width 23 height 23
radio input "true"
drag, startPoint x: 470, startPoint y: 338, endPoint x: 515, endPoint y: 262, distance: 88.4
click at [471, 338] on input "Satisfactory" at bounding box center [473, 330] width 23 height 23
radio input "true"
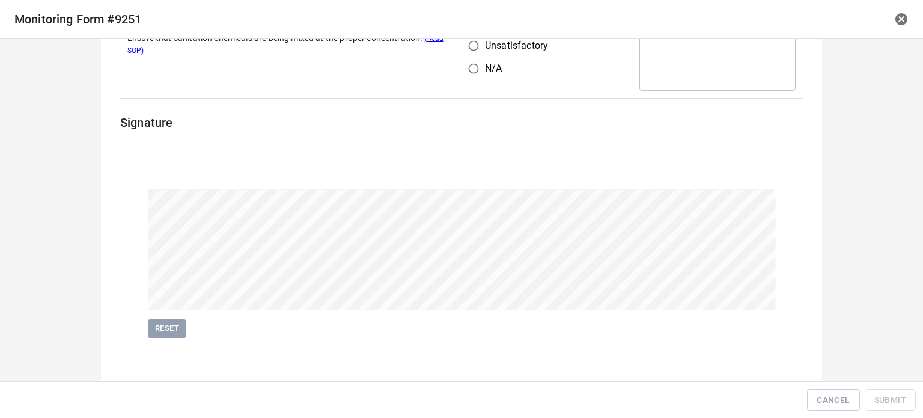
scroll to position [1032, 0]
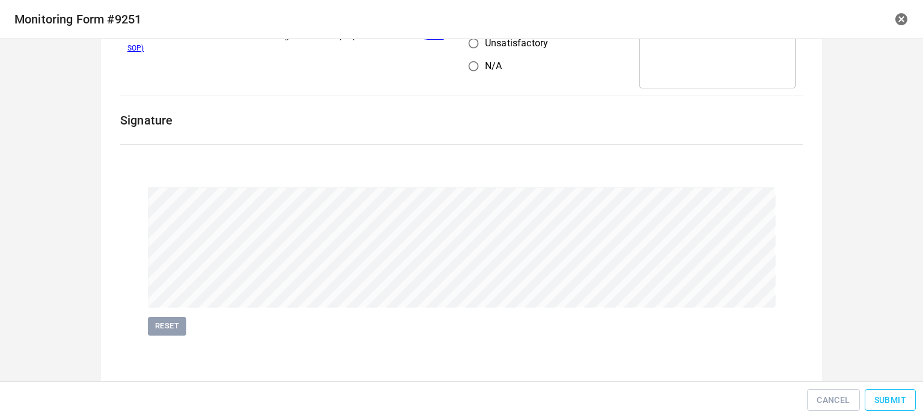
click at [893, 404] on span "Submit" at bounding box center [891, 400] width 32 height 15
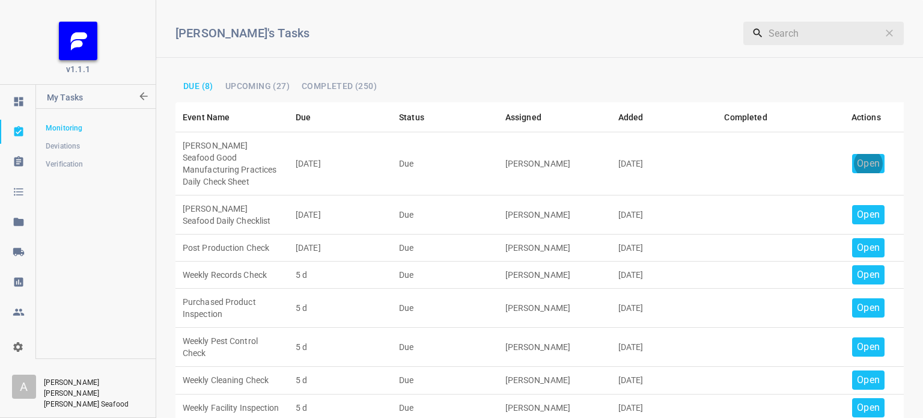
click at [853, 156] on div "Open" at bounding box center [869, 163] width 32 height 19
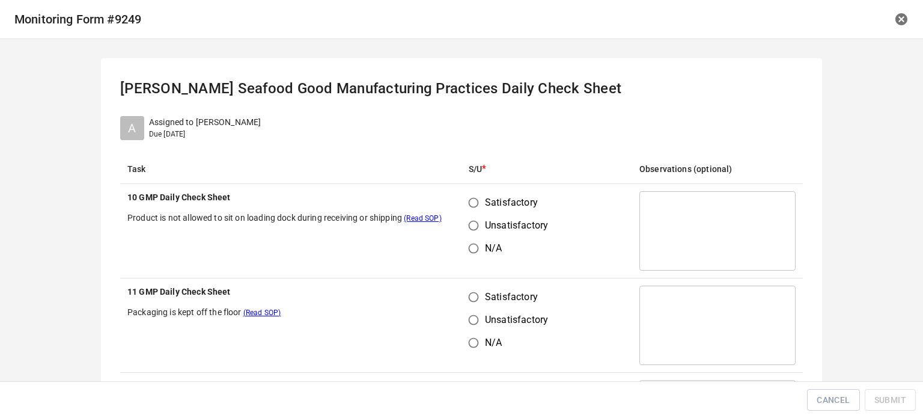
drag, startPoint x: 475, startPoint y: 200, endPoint x: 474, endPoint y: 278, distance: 78.2
click at [474, 201] on input "Satisfactory" at bounding box center [473, 202] width 23 height 23
radio input "true"
click at [474, 302] on input "Satisfactory" at bounding box center [473, 297] width 23 height 23
radio input "true"
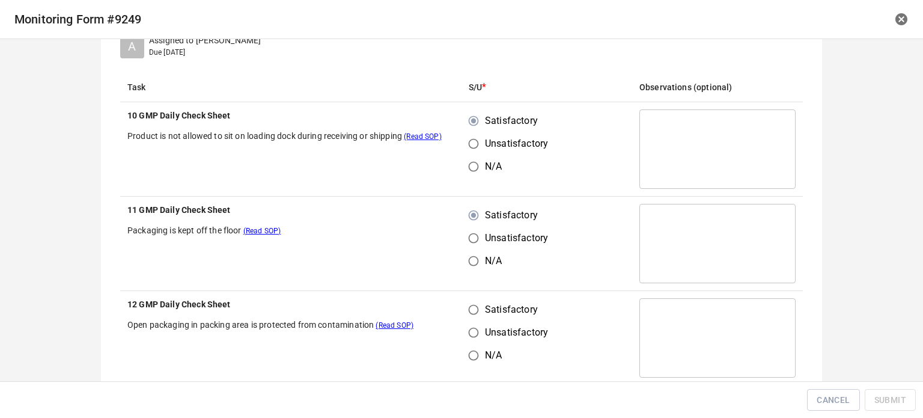
scroll to position [240, 0]
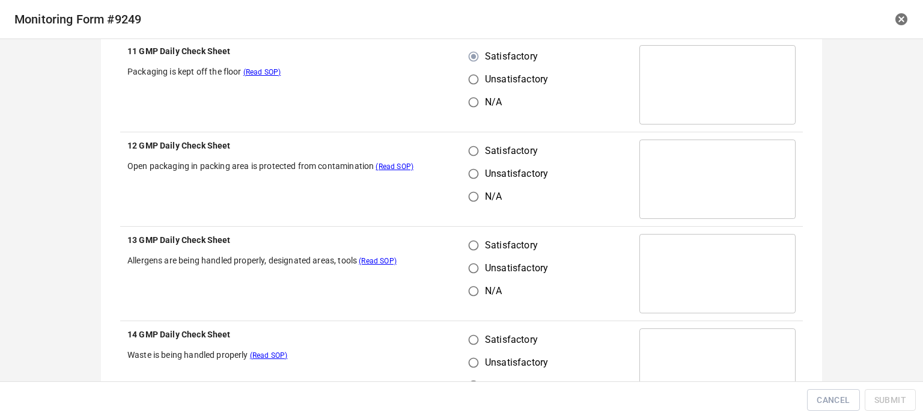
click at [469, 156] on input "Satisfactory" at bounding box center [473, 150] width 23 height 23
radio input "true"
click at [470, 242] on input "Satisfactory" at bounding box center [473, 245] width 23 height 23
radio input "true"
drag, startPoint x: 470, startPoint y: 325, endPoint x: 494, endPoint y: 334, distance: 25.9
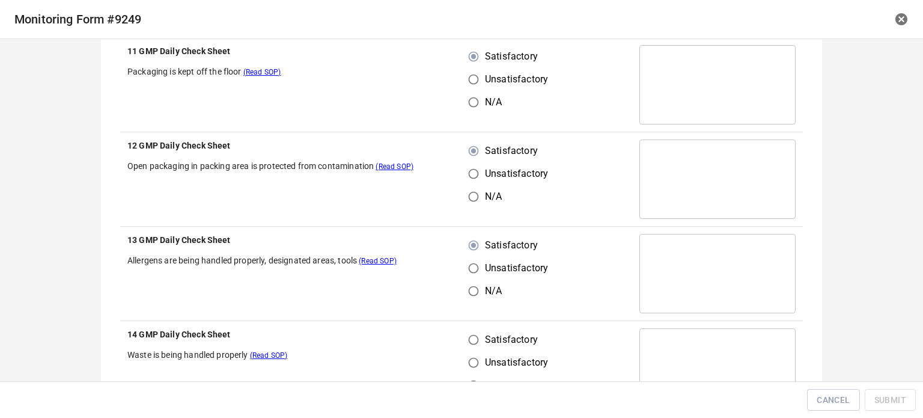
click at [476, 331] on td "Satisfactory Unsatisfactory N/A" at bounding box center [547, 368] width 171 height 94
click at [476, 333] on input "Satisfactory" at bounding box center [473, 339] width 23 height 23
radio input "true"
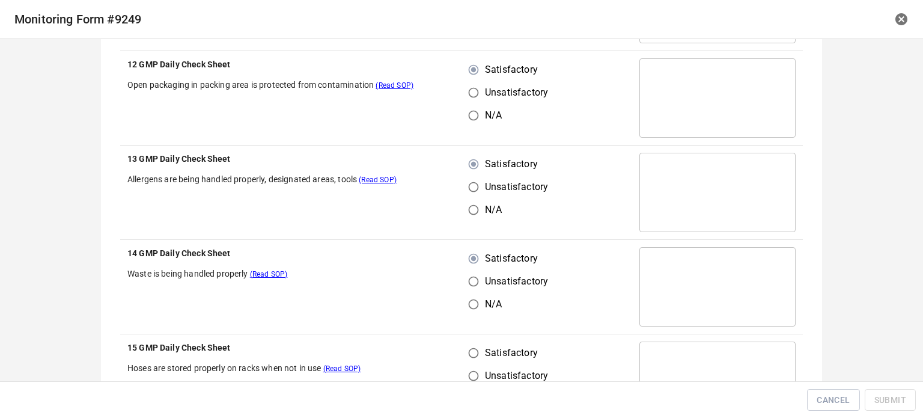
scroll to position [421, 0]
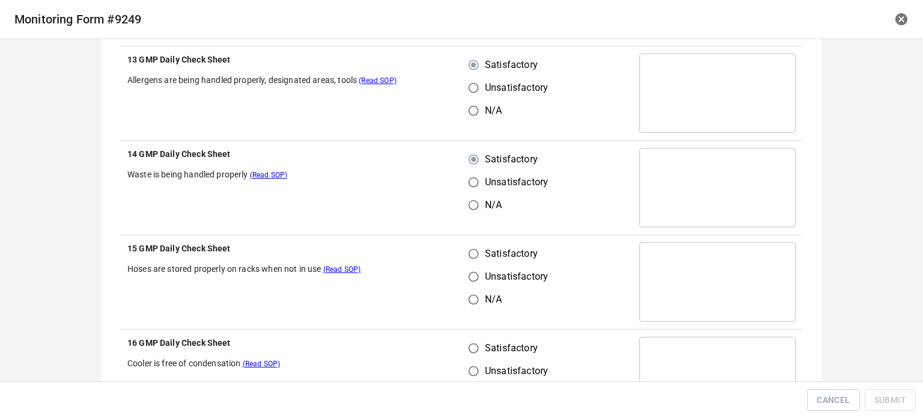
click at [479, 247] on input "Satisfactory" at bounding box center [473, 253] width 23 height 23
radio input "true"
click at [473, 335] on td "Satisfactory Unsatisfactory N/A" at bounding box center [547, 376] width 171 height 94
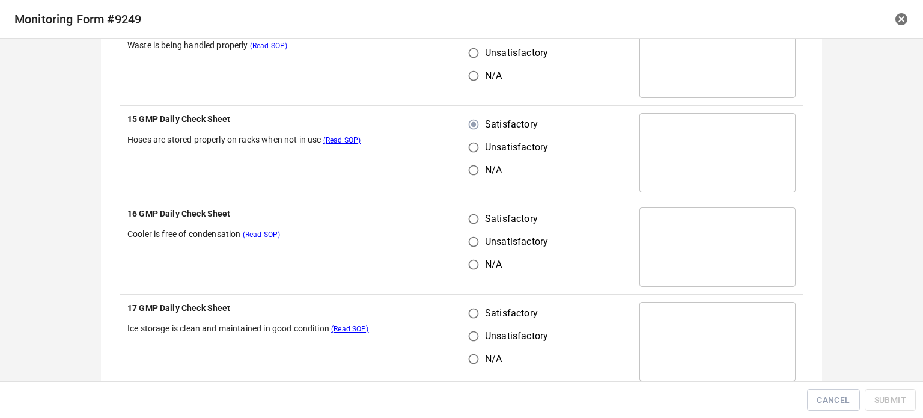
scroll to position [601, 0]
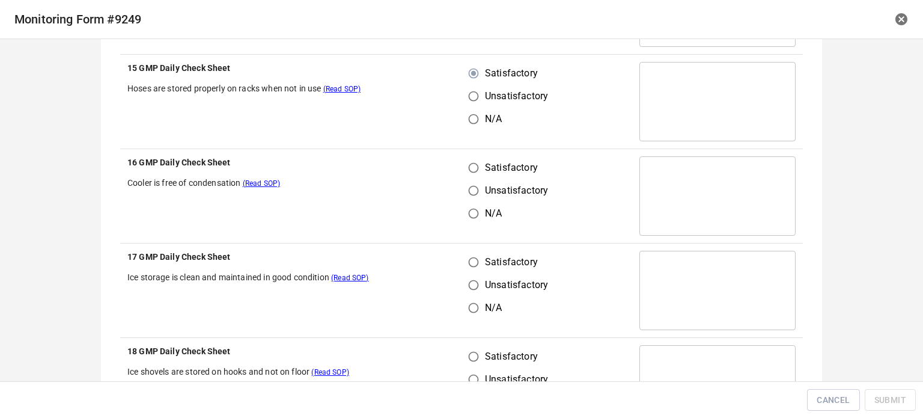
click at [468, 160] on input "Satisfactory" at bounding box center [473, 167] width 23 height 23
radio input "true"
click at [467, 284] on input "Unsatisfactory" at bounding box center [473, 285] width 23 height 23
radio input "true"
click at [467, 262] on input "Satisfactory" at bounding box center [473, 262] width 23 height 23
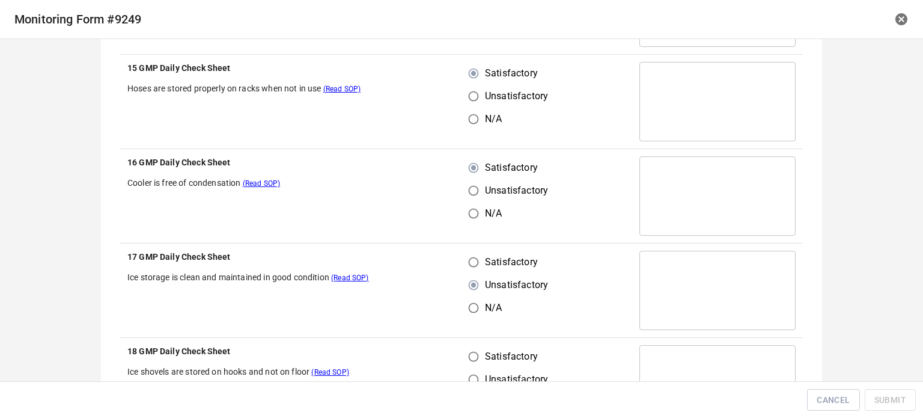
radio input "true"
click at [473, 348] on input "Satisfactory" at bounding box center [473, 356] width 23 height 23
radio input "true"
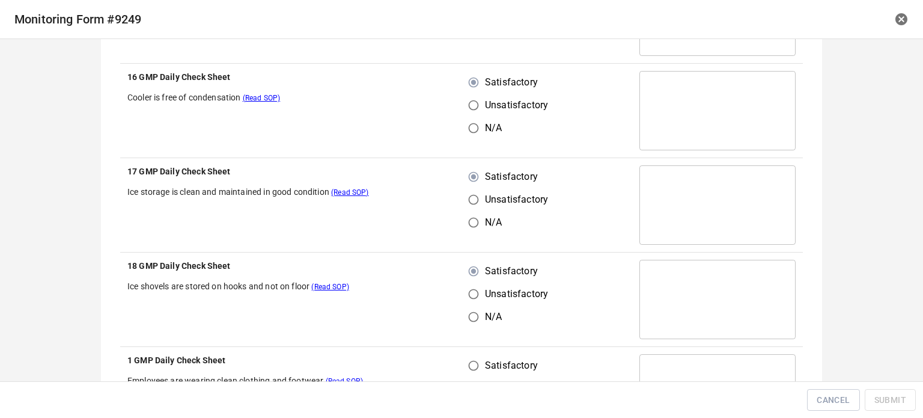
scroll to position [842, 0]
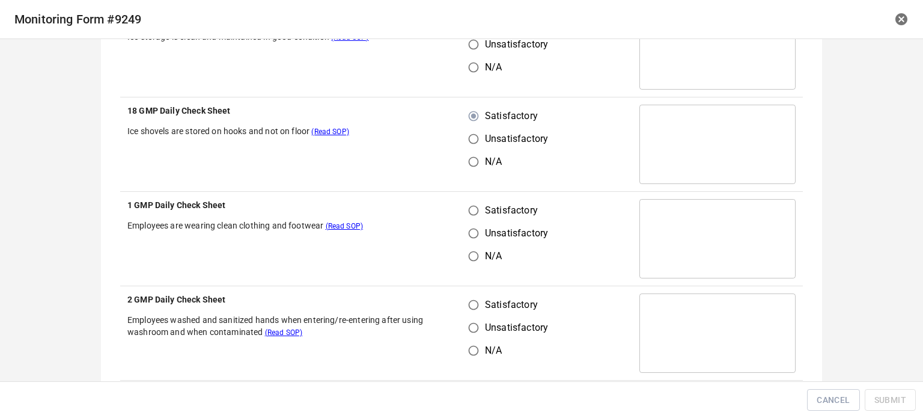
click at [456, 201] on th "1 GMP Daily Check Sheet Employees are wearing clean clothing and footwear (Read…" at bounding box center [290, 239] width 341 height 94
click at [470, 218] on input "Satisfactory" at bounding box center [473, 210] width 23 height 23
radio input "true"
click at [464, 303] on input "Satisfactory" at bounding box center [473, 304] width 23 height 23
radio input "true"
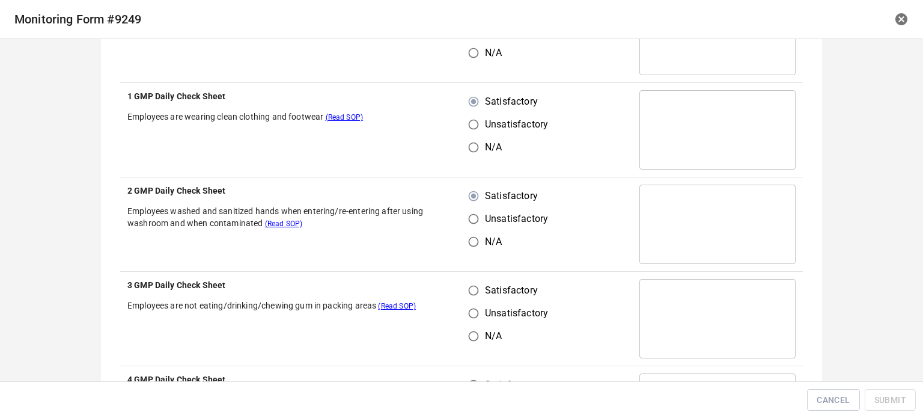
scroll to position [1082, 0]
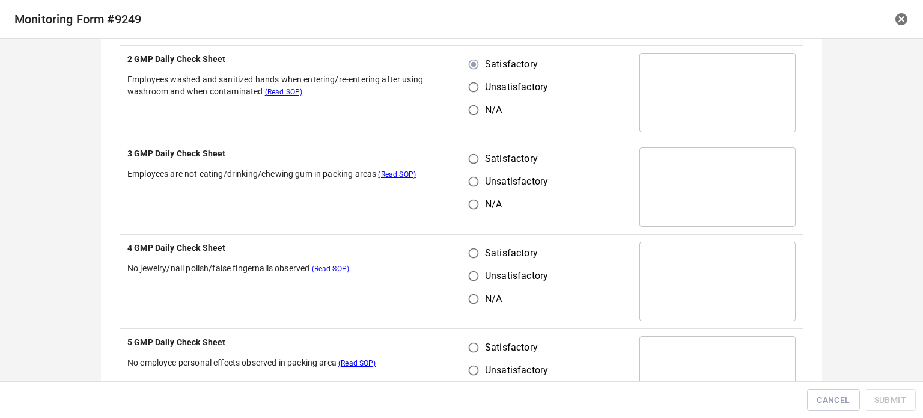
click at [468, 140] on td "Satisfactory Unsatisfactory N/A" at bounding box center [547, 187] width 171 height 94
click at [469, 164] on input "Satisfactory" at bounding box center [473, 158] width 23 height 23
radio input "true"
drag, startPoint x: 471, startPoint y: 271, endPoint x: 470, endPoint y: 259, distance: 12.7
click at [471, 271] on input "Unsatisfactory" at bounding box center [473, 276] width 23 height 23
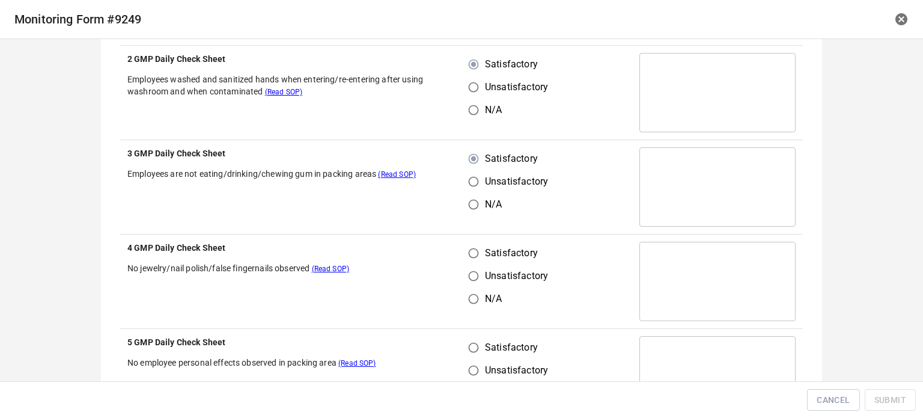
radio input "true"
click at [469, 249] on input "Satisfactory" at bounding box center [473, 253] width 23 height 23
radio input "true"
drag, startPoint x: 464, startPoint y: 333, endPoint x: 492, endPoint y: 341, distance: 29.5
click at [478, 337] on td "Satisfactory Unsatisfactory N/A" at bounding box center [547, 376] width 171 height 94
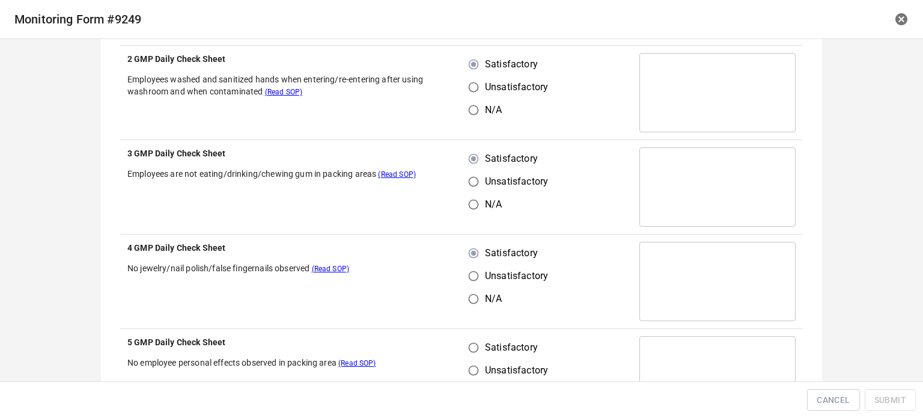
click at [472, 346] on input "Satisfactory" at bounding box center [473, 347] width 23 height 23
radio input "true"
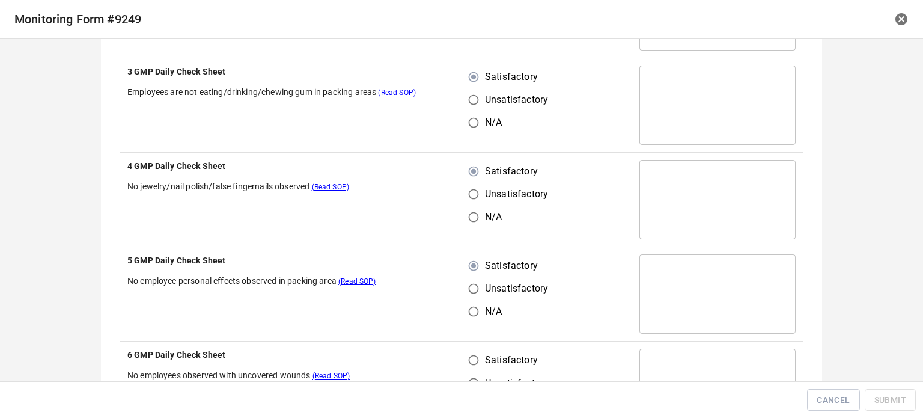
scroll to position [1263, 0]
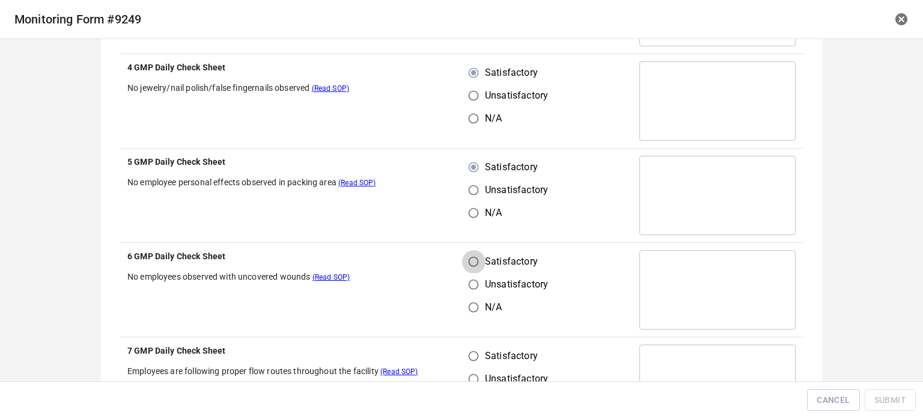
click at [476, 260] on input "Satisfactory" at bounding box center [473, 261] width 23 height 23
radio input "true"
click at [478, 363] on input "Satisfactory" at bounding box center [473, 355] width 23 height 23
radio input "true"
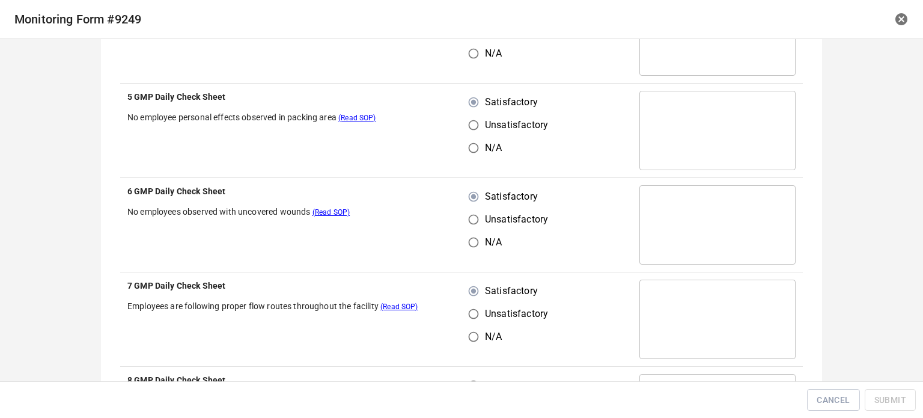
scroll to position [1443, 0]
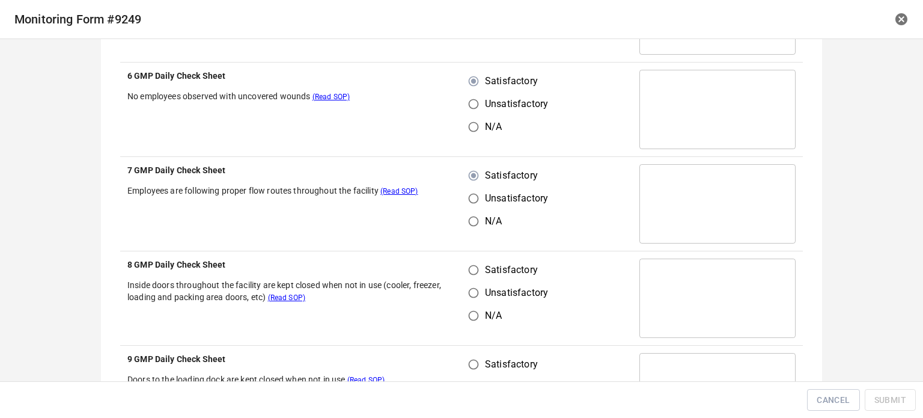
click at [485, 269] on span "Satisfactory" at bounding box center [511, 270] width 53 height 14
click at [483, 269] on input "Satisfactory" at bounding box center [473, 270] width 23 height 23
radio input "true"
drag, startPoint x: 473, startPoint y: 361, endPoint x: 518, endPoint y: 298, distance: 76.7
click at [481, 358] on label "Satisfactory" at bounding box center [505, 364] width 86 height 23
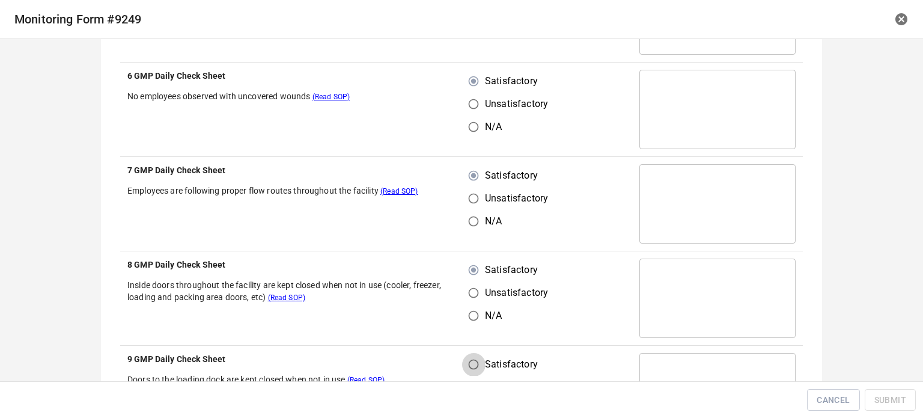
click at [481, 358] on input "Satisfactory" at bounding box center [473, 364] width 23 height 23
radio input "true"
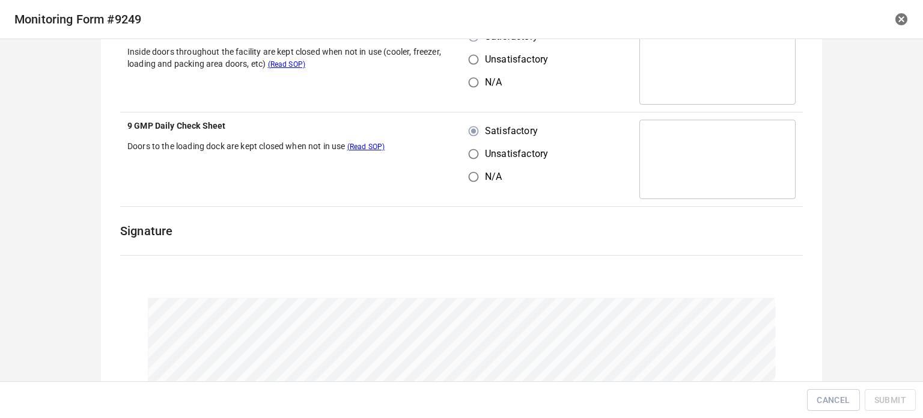
scroll to position [1786, 0]
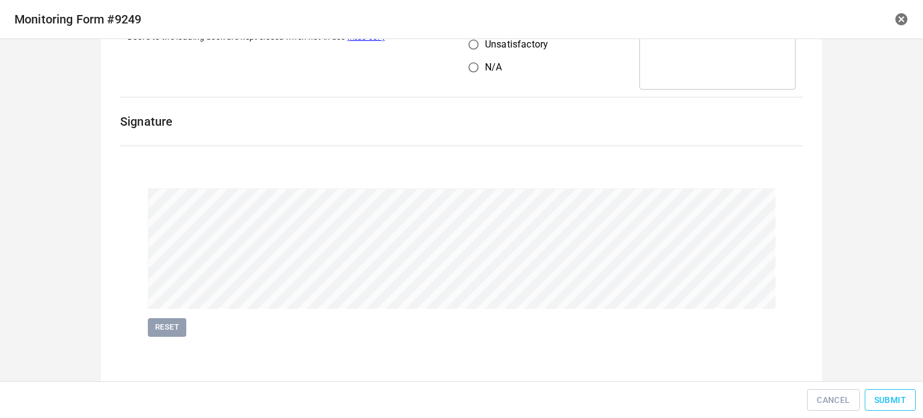
click at [878, 390] on button "Submit" at bounding box center [890, 400] width 51 height 22
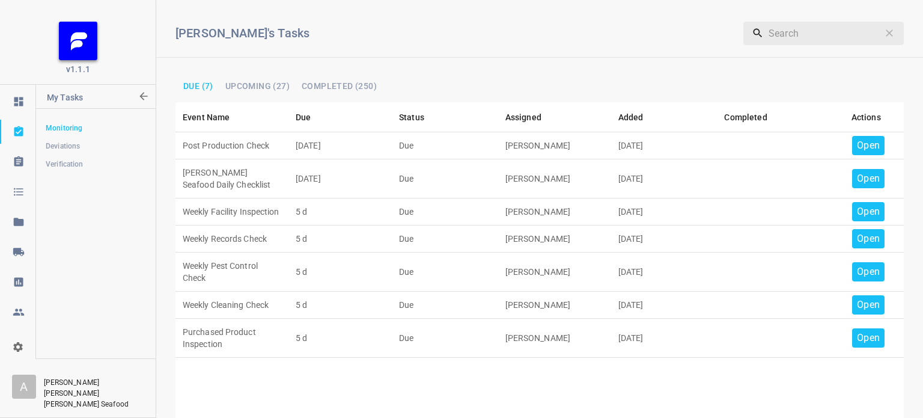
click at [861, 139] on p "Open" at bounding box center [868, 145] width 23 height 14
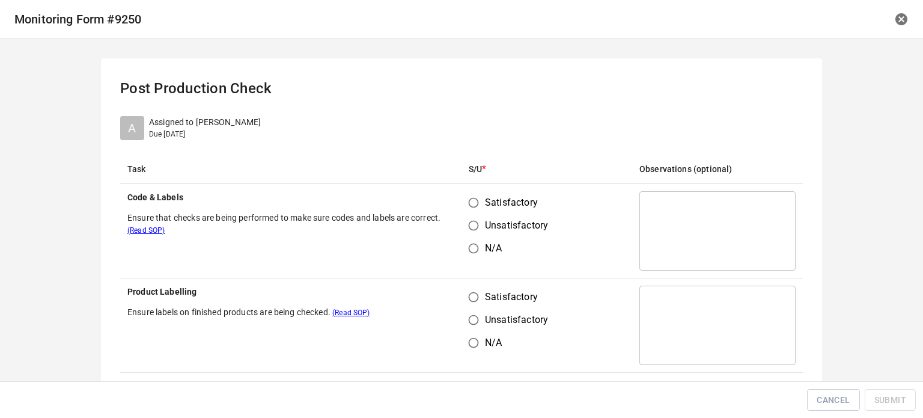
click at [466, 202] on input "Satisfactory" at bounding box center [473, 202] width 23 height 23
radio input "true"
click at [472, 297] on input "Satisfactory" at bounding box center [473, 297] width 23 height 23
radio input "true"
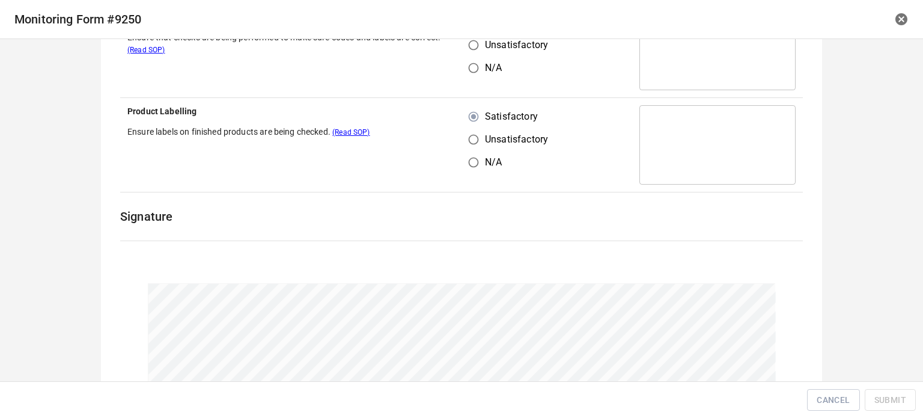
scroll to position [277, 0]
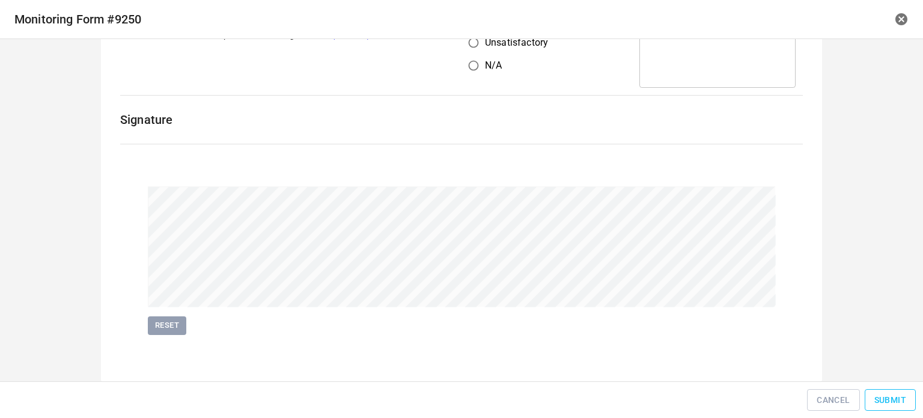
click at [897, 399] on span "Submit" at bounding box center [891, 400] width 32 height 15
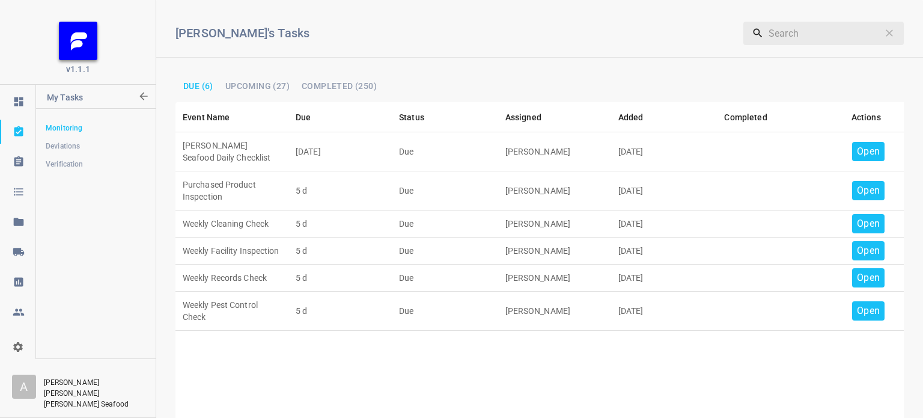
click at [865, 147] on p "Open" at bounding box center [868, 151] width 23 height 14
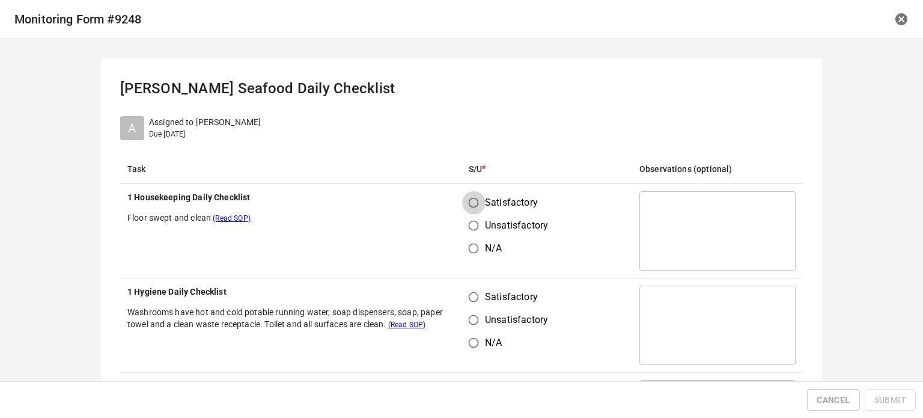
drag, startPoint x: 471, startPoint y: 199, endPoint x: 474, endPoint y: 210, distance: 11.4
click at [471, 200] on input "Satisfactory" at bounding box center [473, 202] width 23 height 23
radio input "true"
click at [477, 297] on input "Satisfactory" at bounding box center [473, 297] width 23 height 23
radio input "true"
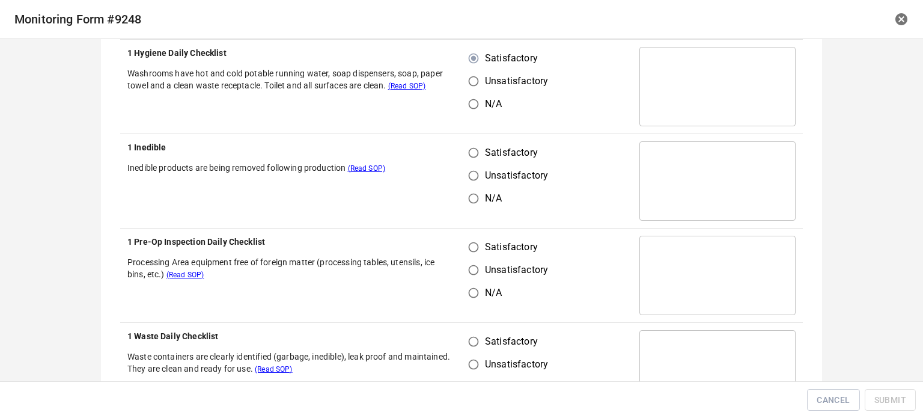
scroll to position [240, 0]
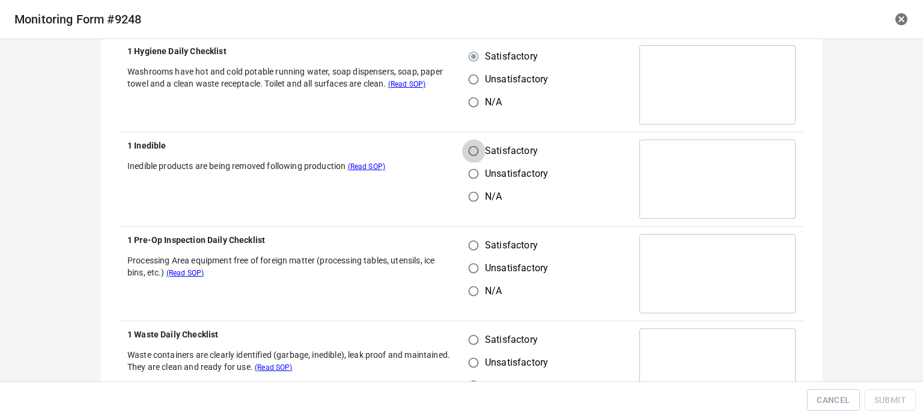
click at [474, 151] on input "Satisfactory" at bounding box center [473, 150] width 23 height 23
radio input "true"
drag, startPoint x: 469, startPoint y: 236, endPoint x: 473, endPoint y: 320, distance: 84.3
click at [472, 240] on input "Satisfactory" at bounding box center [473, 245] width 23 height 23
radio input "true"
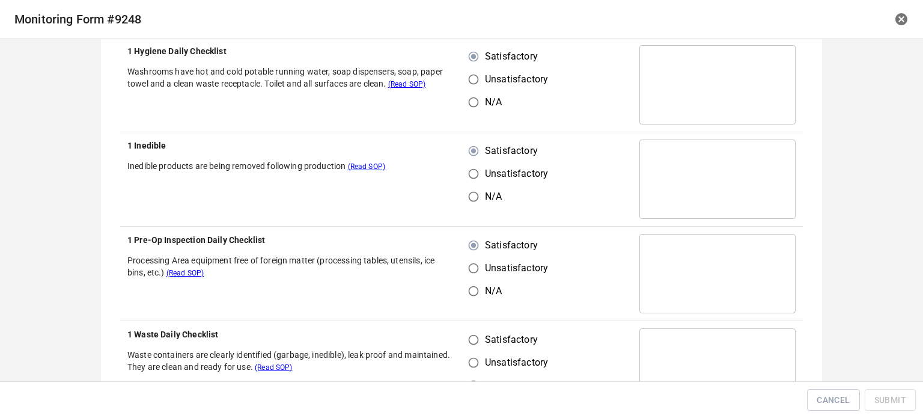
click at [474, 337] on input "Satisfactory" at bounding box center [473, 339] width 23 height 23
radio input "true"
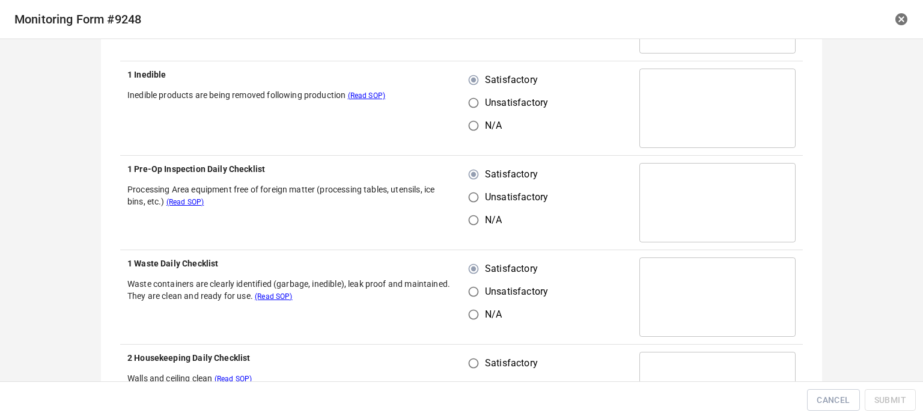
scroll to position [421, 0]
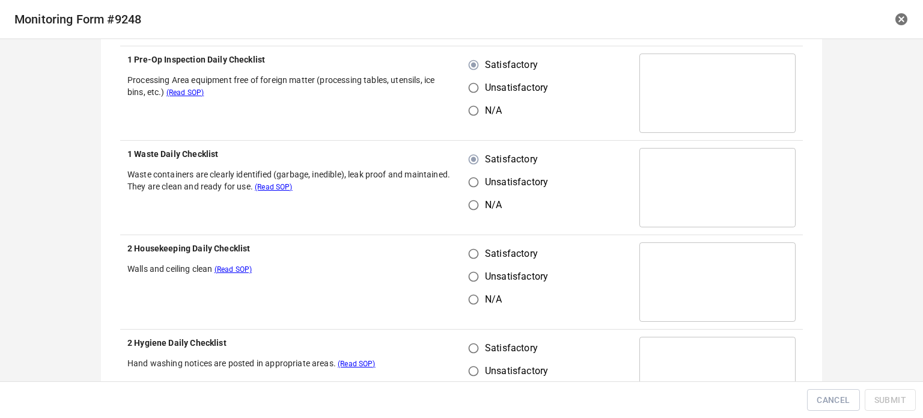
click at [470, 256] on input "Satisfactory" at bounding box center [473, 253] width 23 height 23
radio input "true"
drag, startPoint x: 470, startPoint y: 349, endPoint x: 483, endPoint y: 358, distance: 15.2
click at [474, 353] on input "Satisfactory" at bounding box center [473, 348] width 23 height 23
radio input "true"
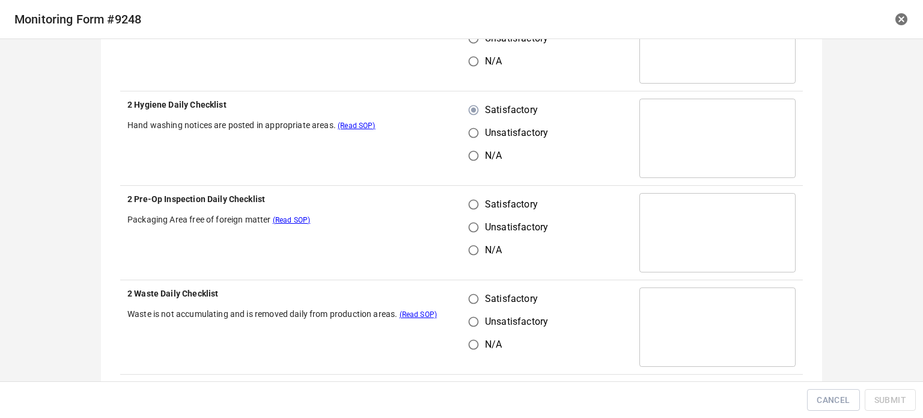
scroll to position [661, 0]
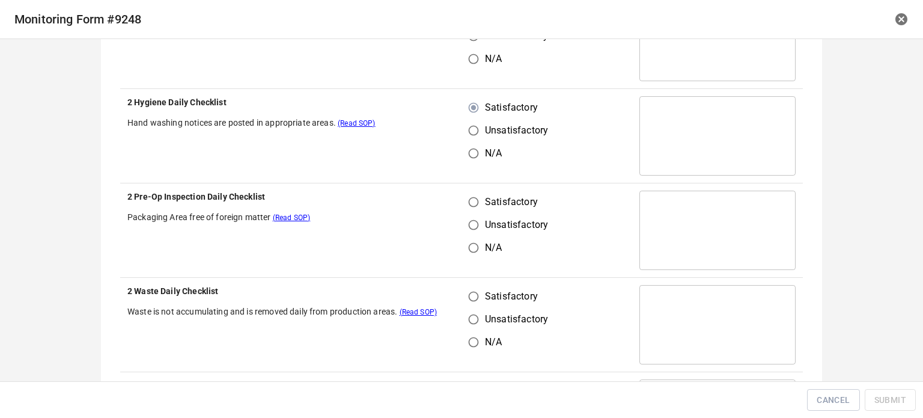
drag, startPoint x: 473, startPoint y: 199, endPoint x: 474, endPoint y: 210, distance: 11.0
click at [473, 200] on input "Satisfactory" at bounding box center [473, 202] width 23 height 23
radio input "true"
click at [474, 305] on input "Satisfactory" at bounding box center [473, 296] width 23 height 23
radio input "true"
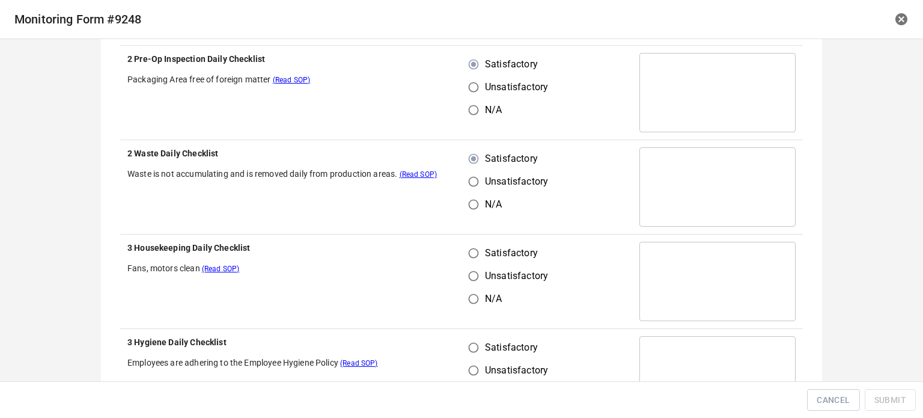
scroll to position [902, 0]
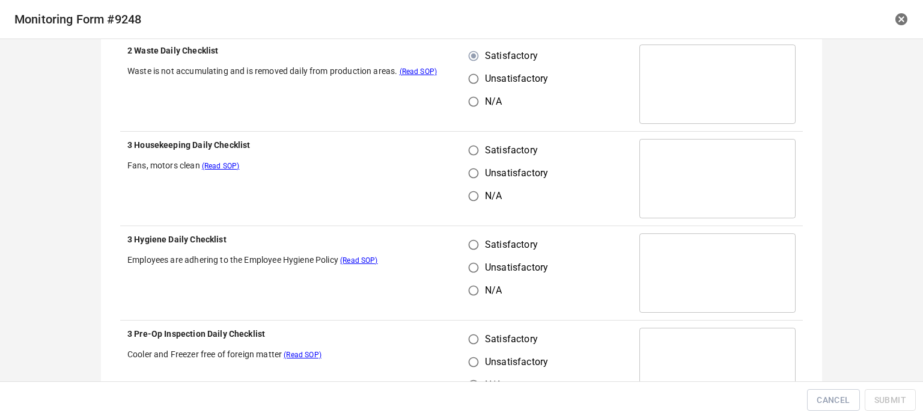
click at [484, 158] on label "Satisfactory" at bounding box center [505, 150] width 86 height 23
click at [484, 158] on input "Satisfactory" at bounding box center [473, 150] width 23 height 23
radio input "true"
click at [470, 237] on input "Satisfactory" at bounding box center [473, 244] width 23 height 23
radio input "true"
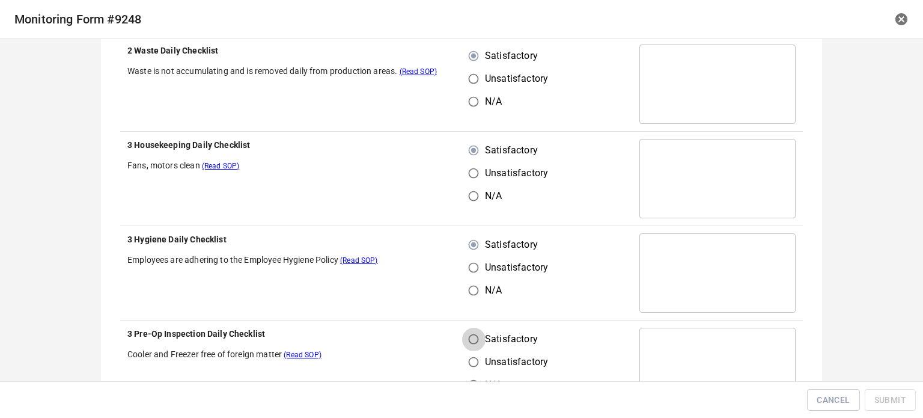
drag, startPoint x: 471, startPoint y: 343, endPoint x: 532, endPoint y: 271, distance: 94.7
click at [474, 343] on input "Satisfactory" at bounding box center [473, 339] width 23 height 23
radio input "true"
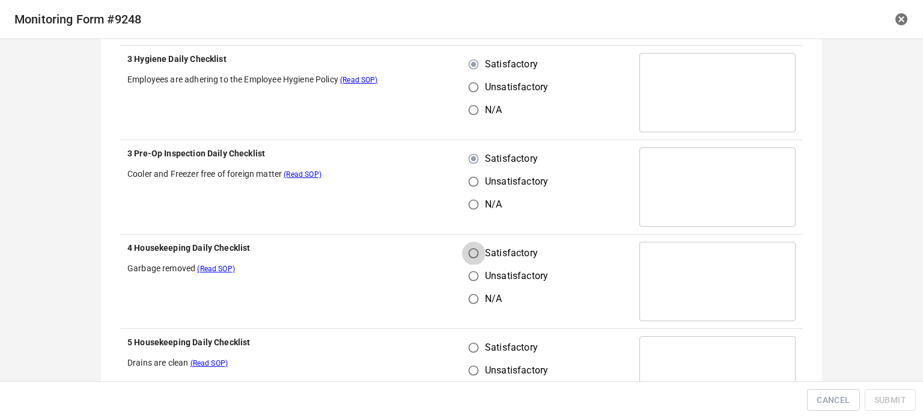
drag, startPoint x: 472, startPoint y: 245, endPoint x: 476, endPoint y: 343, distance: 98.7
click at [473, 256] on input "Satisfactory" at bounding box center [473, 253] width 23 height 23
radio input "true"
drag, startPoint x: 476, startPoint y: 351, endPoint x: 501, endPoint y: 338, distance: 28.2
click at [476, 351] on input "Satisfactory" at bounding box center [473, 347] width 23 height 23
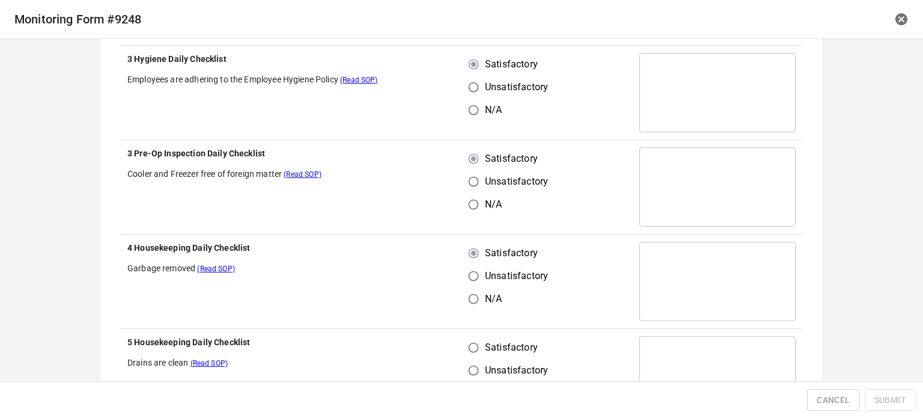
radio input "true"
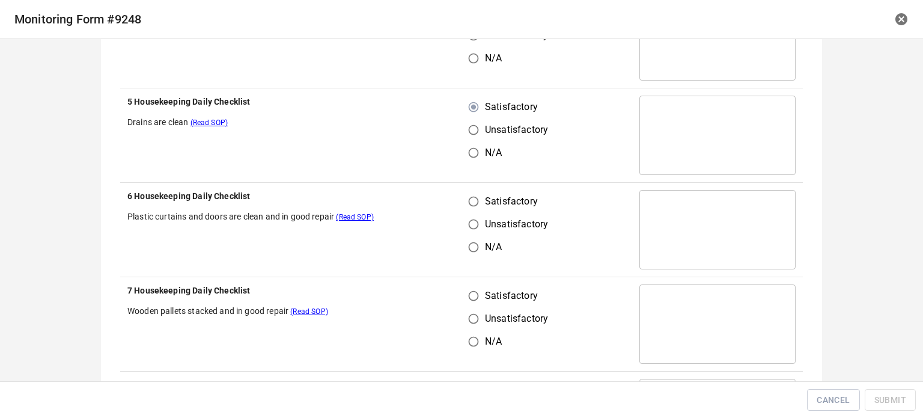
click at [462, 207] on input "Satisfactory" at bounding box center [473, 201] width 23 height 23
radio input "true"
click at [467, 295] on input "Satisfactory" at bounding box center [473, 295] width 23 height 23
radio input "true"
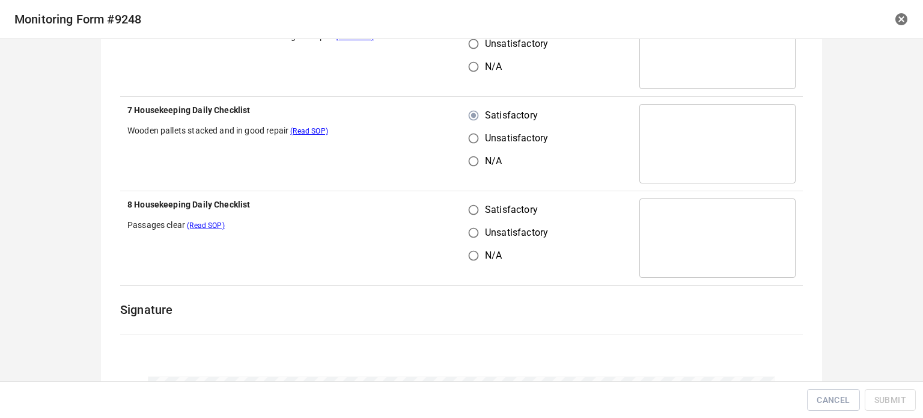
click at [479, 204] on input "Satisfactory" at bounding box center [473, 209] width 23 height 23
radio input "true"
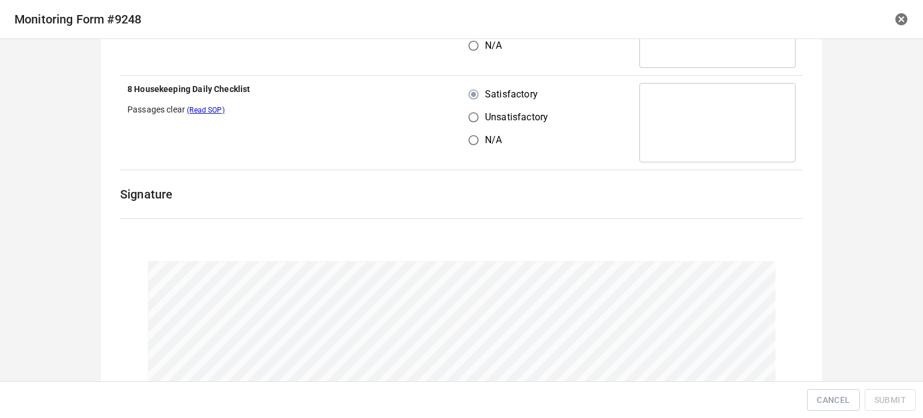
scroll to position [1691, 0]
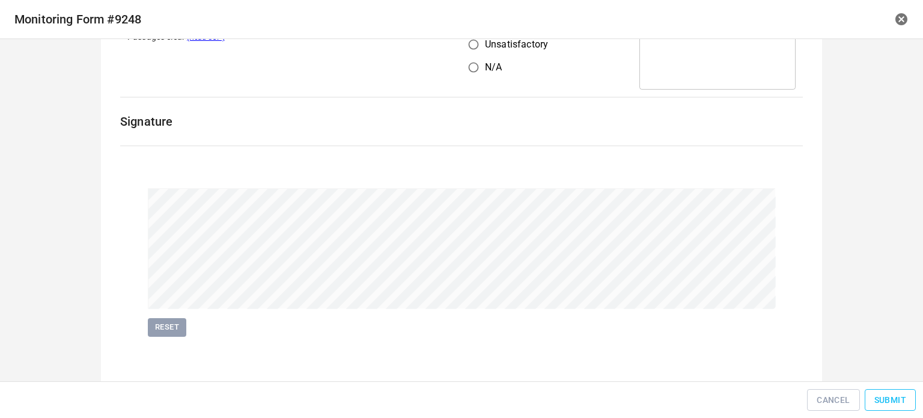
click at [896, 391] on button "Submit" at bounding box center [890, 400] width 51 height 22
